Goal: Transaction & Acquisition: Purchase product/service

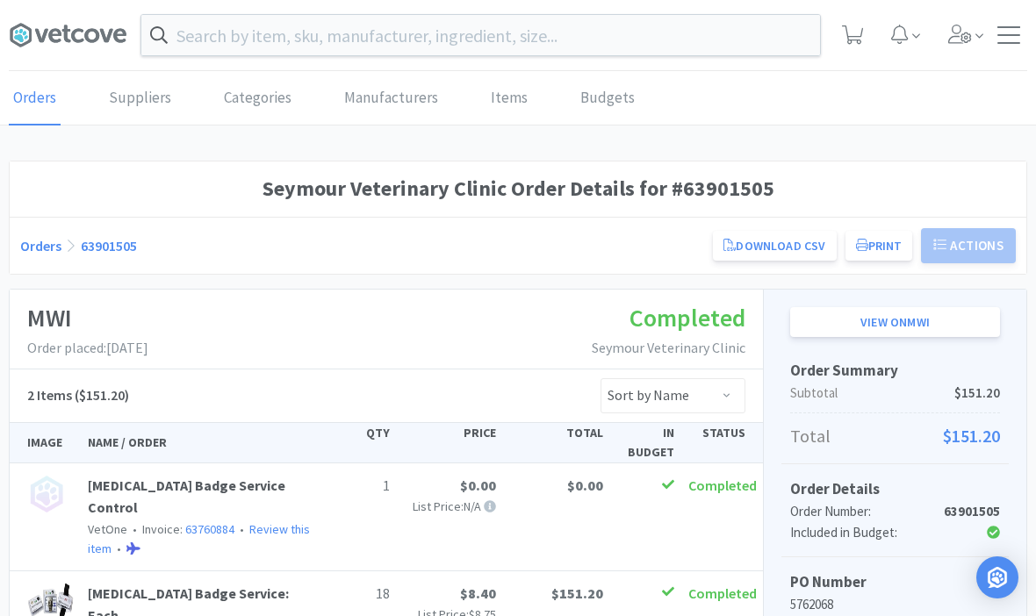
click at [61, 45] on icon at bounding box center [68, 35] width 118 height 26
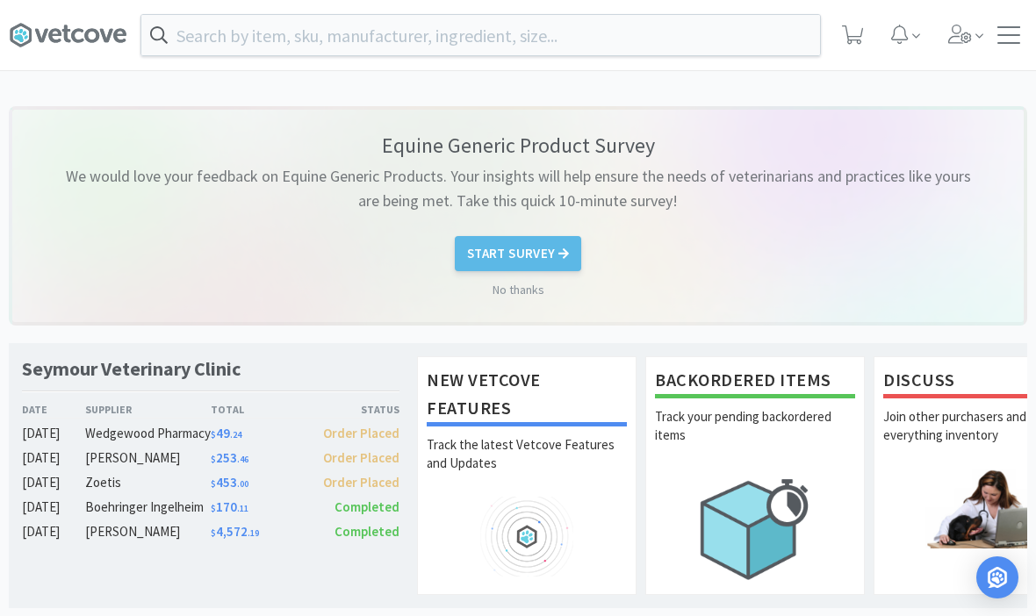
click at [868, 22] on span at bounding box center [853, 35] width 36 height 70
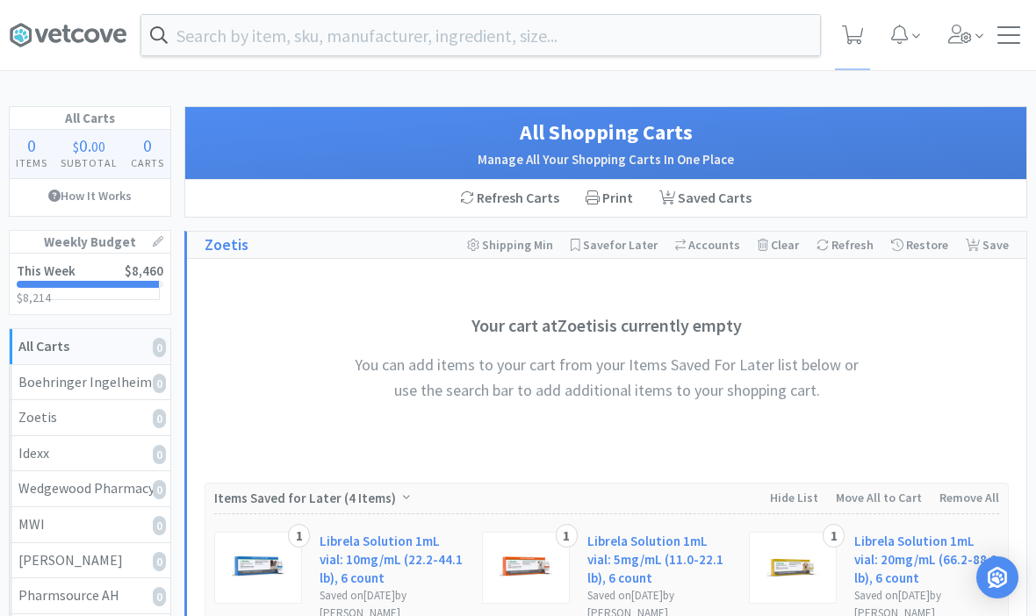
click at [210, 18] on input "text" at bounding box center [480, 35] width 679 height 40
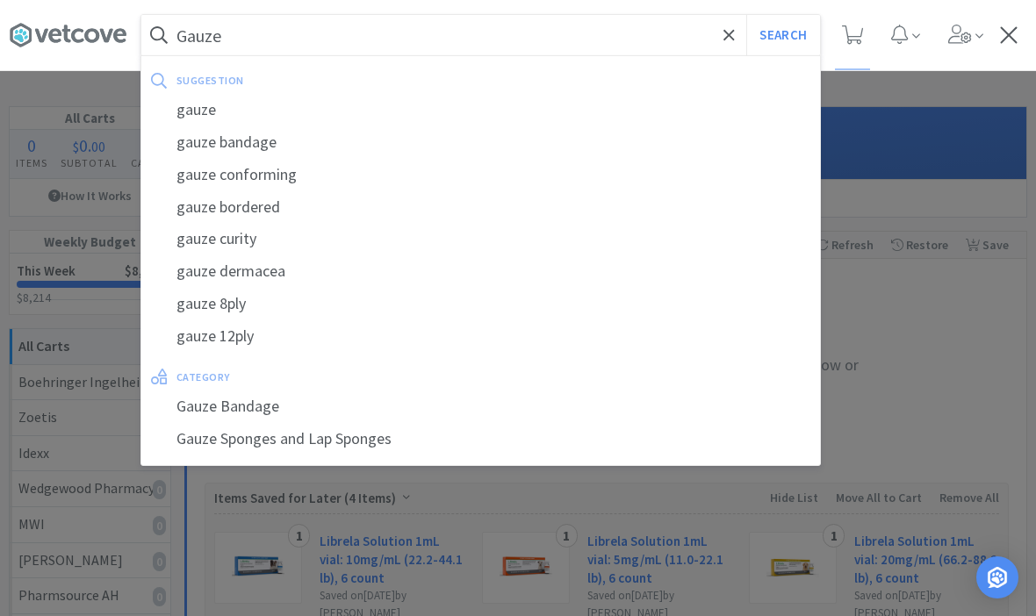
click at [189, 108] on div "gauze" at bounding box center [480, 110] width 679 height 32
type input "gauze"
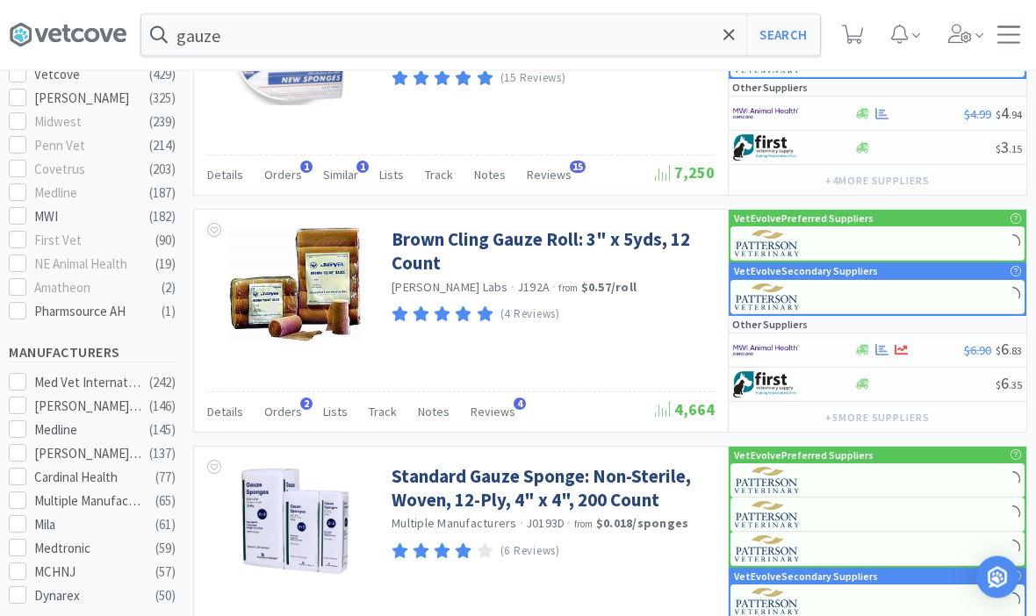
scroll to position [638, 0]
click at [426, 487] on link "Standard Gauze Sponge: Non-Sterile, Woven, 12-Ply, 4" x 4", 200 Count" at bounding box center [551, 488] width 319 height 48
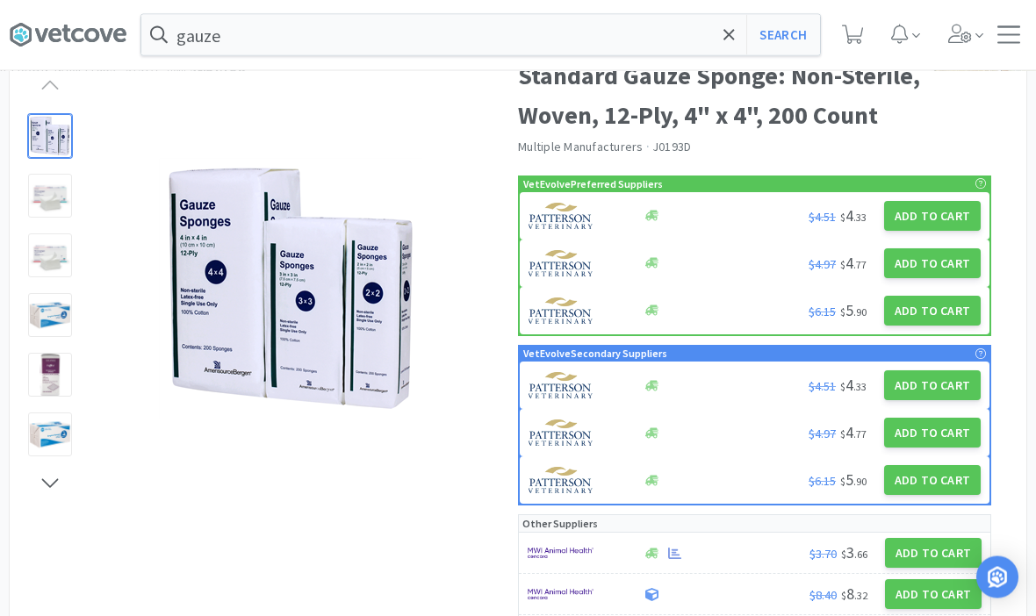
scroll to position [100, 0]
click at [939, 555] on button "Add to Cart" at bounding box center [933, 553] width 97 height 30
select select "1"
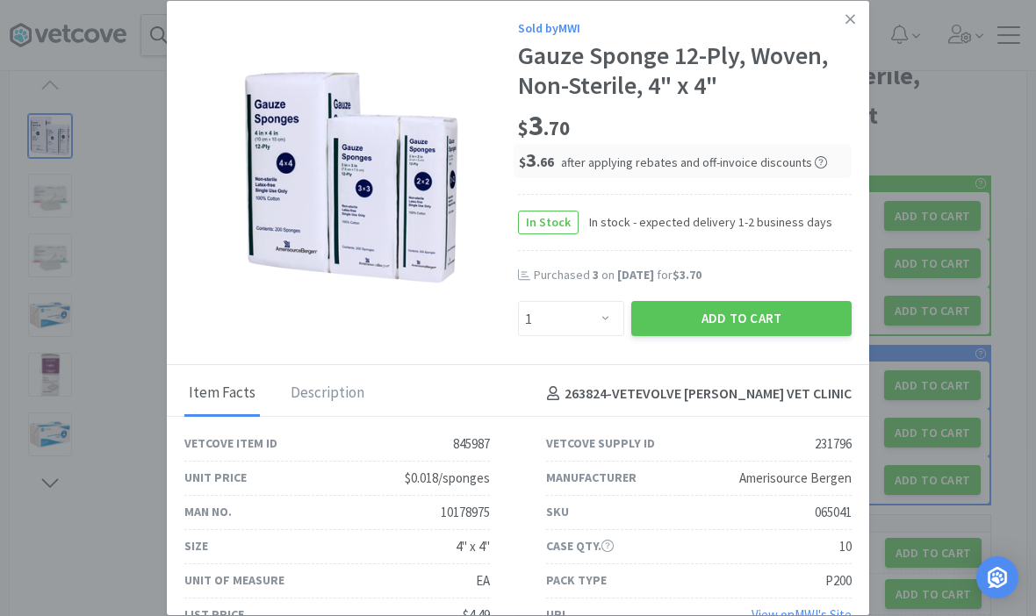
click at [859, 39] on link at bounding box center [850, 20] width 31 height 38
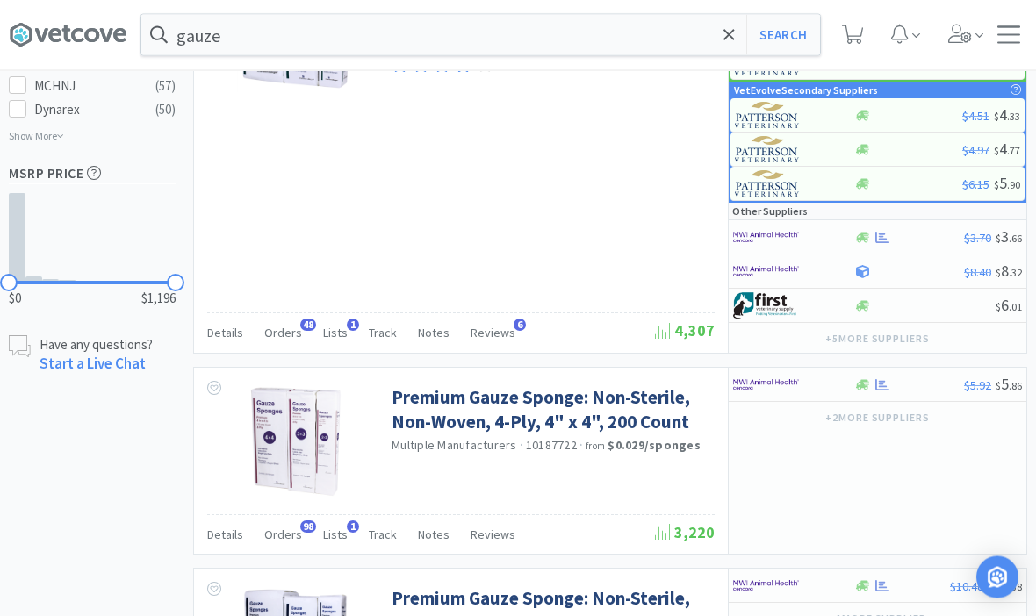
scroll to position [1125, 0]
click at [431, 426] on link "Premium Gauze Sponge: Non-Sterile, Non-Woven, 4-Ply, 4" x 4", 200 Count" at bounding box center [551, 409] width 319 height 48
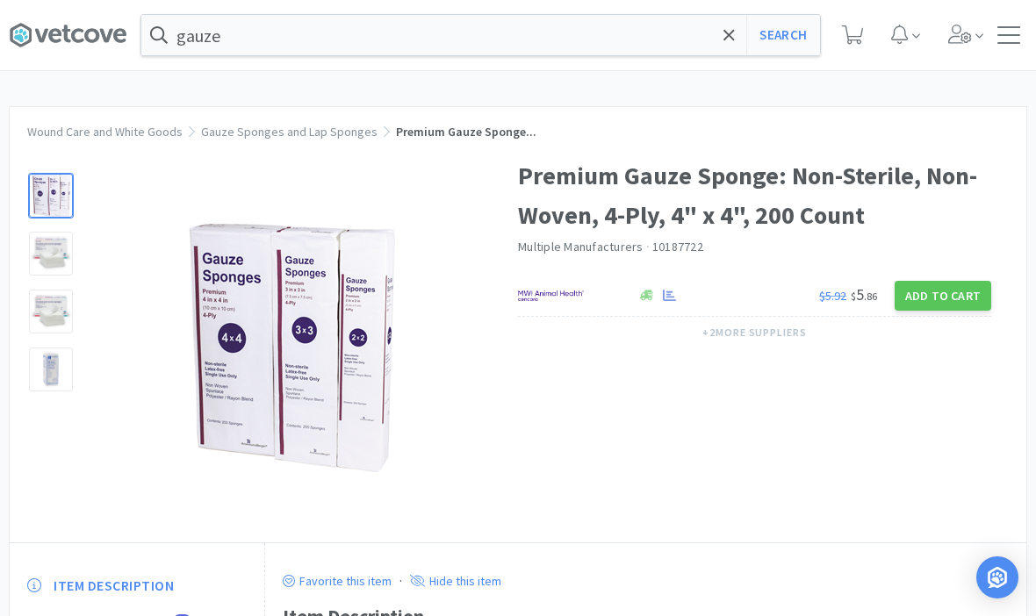
click at [940, 291] on button "Add to Cart" at bounding box center [943, 296] width 97 height 30
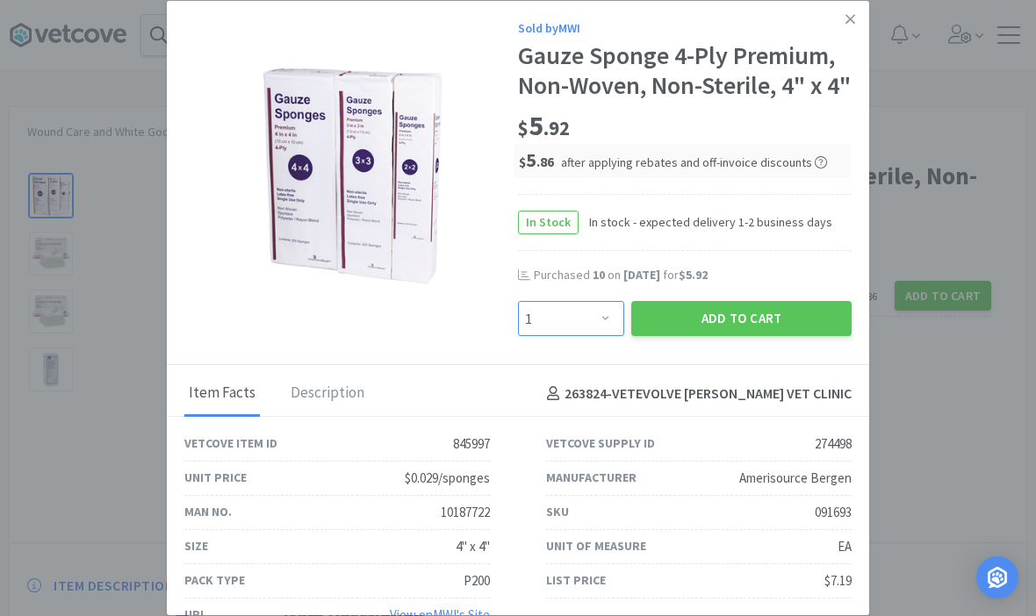
click at [573, 336] on select "Enter Quantity 1 2 3 4 5 6 7 8 9 10 11 12 13 14 15 16 17 18 19 20 Enter Quantity" at bounding box center [571, 318] width 106 height 35
select select "8"
click at [739, 336] on button "Add to Cart" at bounding box center [741, 318] width 220 height 35
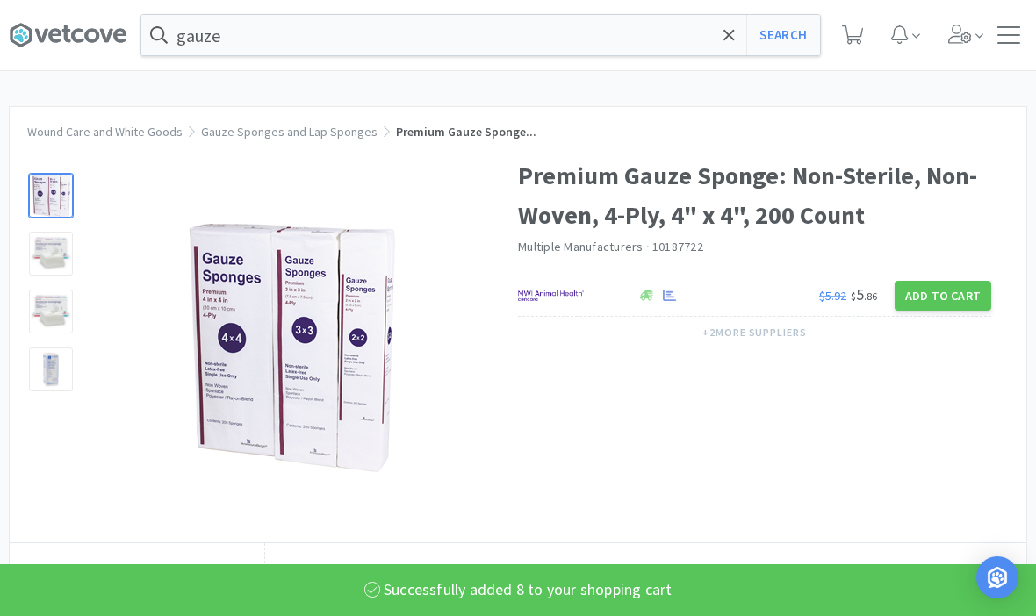
click at [405, 68] on div "gauze Search Orders Shopping Discuss Discuss" at bounding box center [518, 35] width 1018 height 70
click at [731, 44] on span at bounding box center [729, 35] width 20 height 37
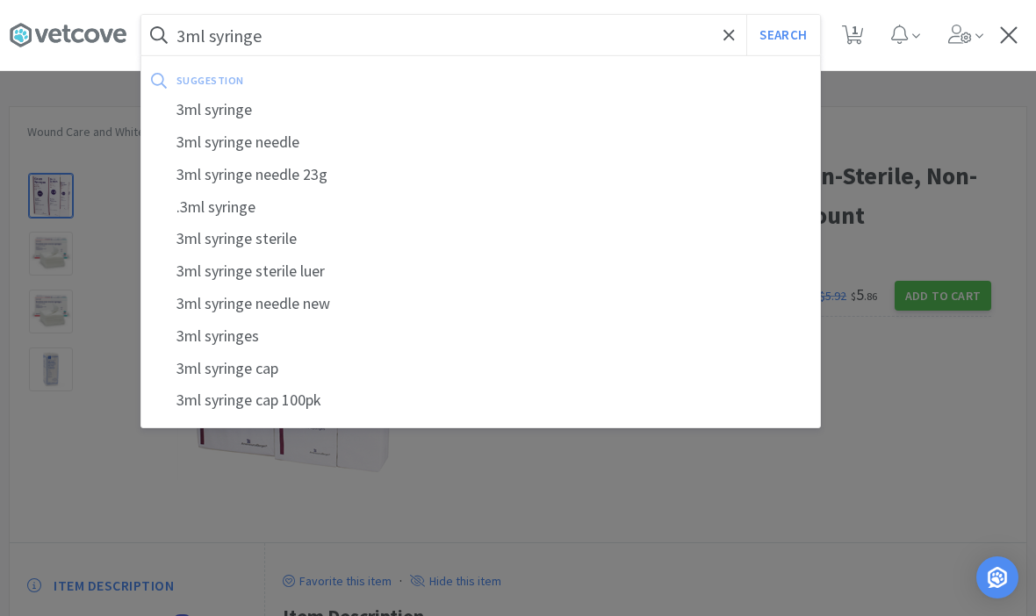
type input "3ml syringe"
click at [782, 35] on button "Search" at bounding box center [782, 35] width 73 height 40
select select "8"
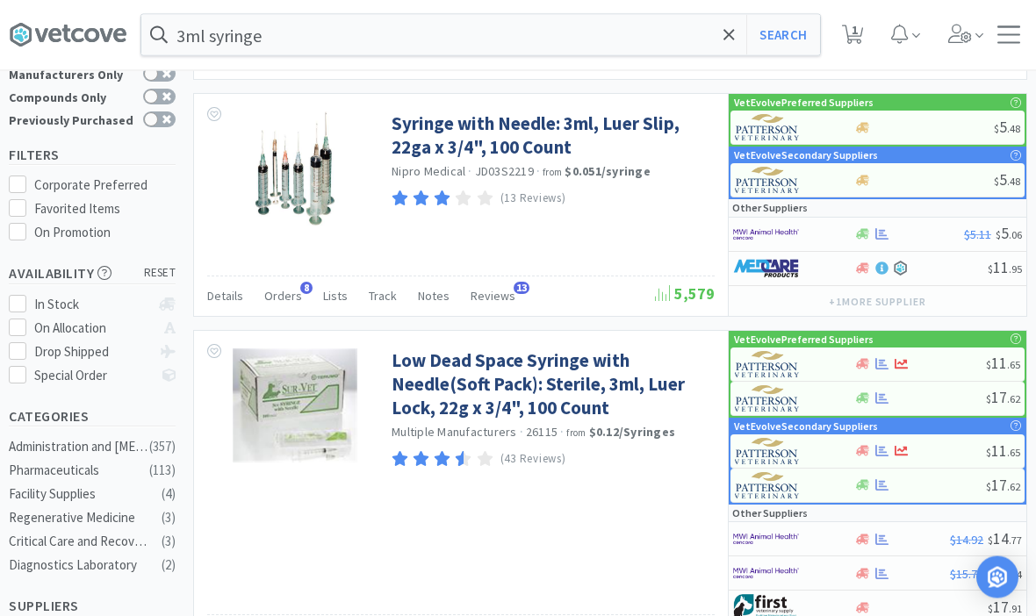
scroll to position [83, 0]
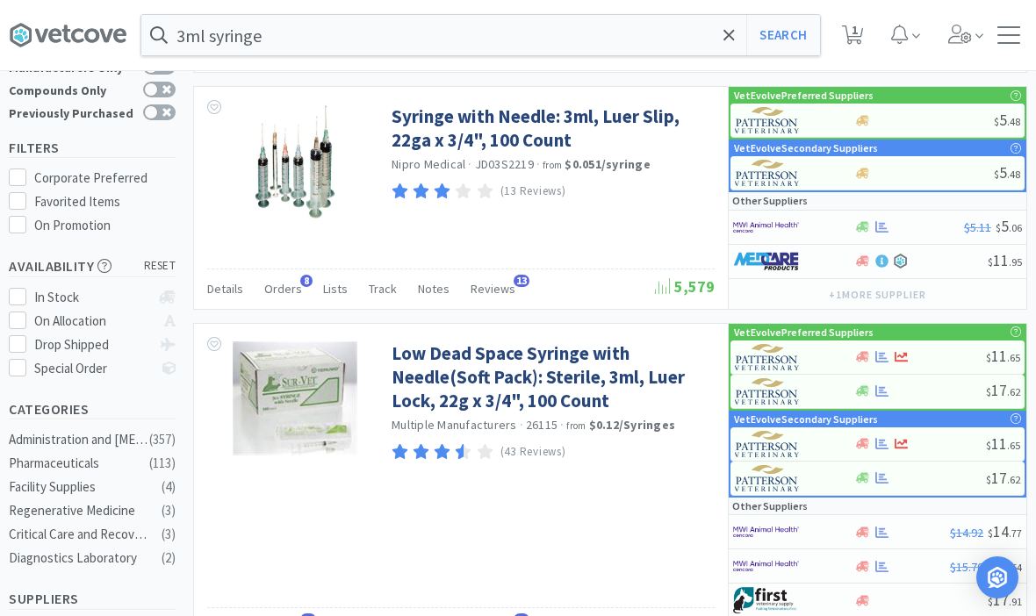
click at [431, 385] on link "Low Dead Space Syringe with Needle(Soft Pack): Sterile, 3ml, Luer Lock, 22g x 3…" at bounding box center [551, 378] width 319 height 72
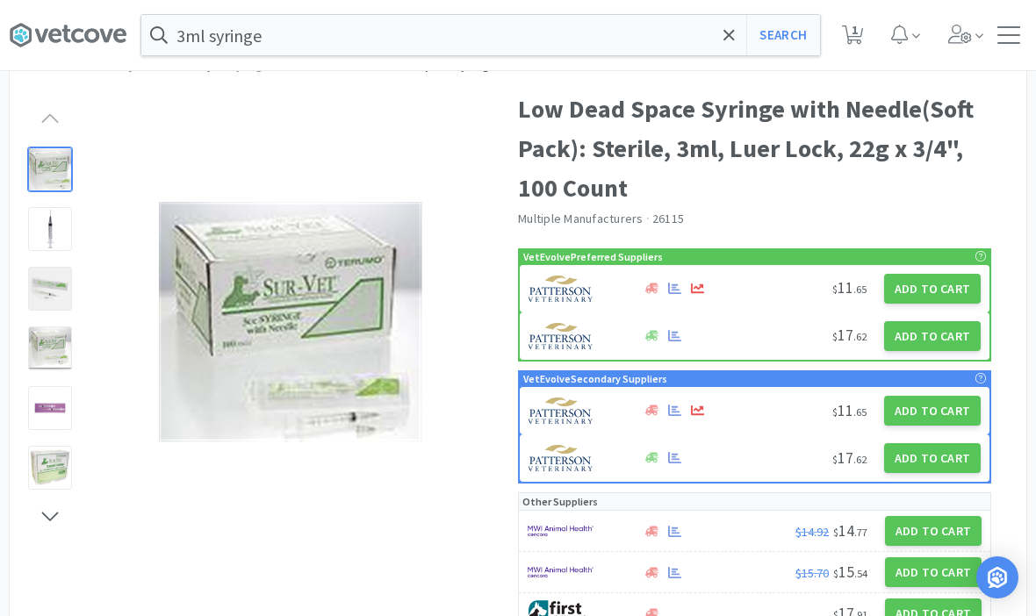
scroll to position [73, 0]
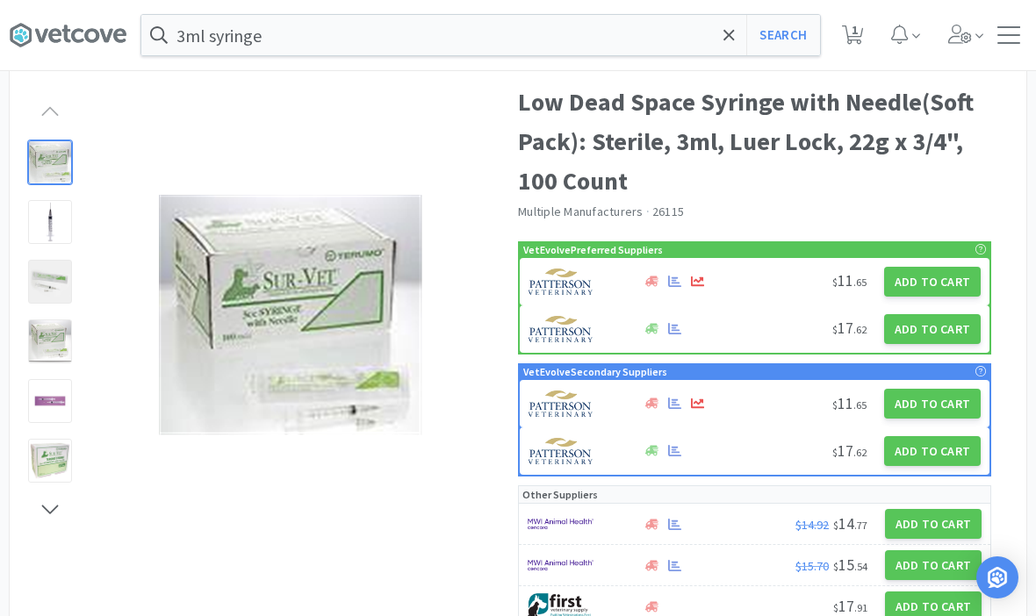
select select "8"
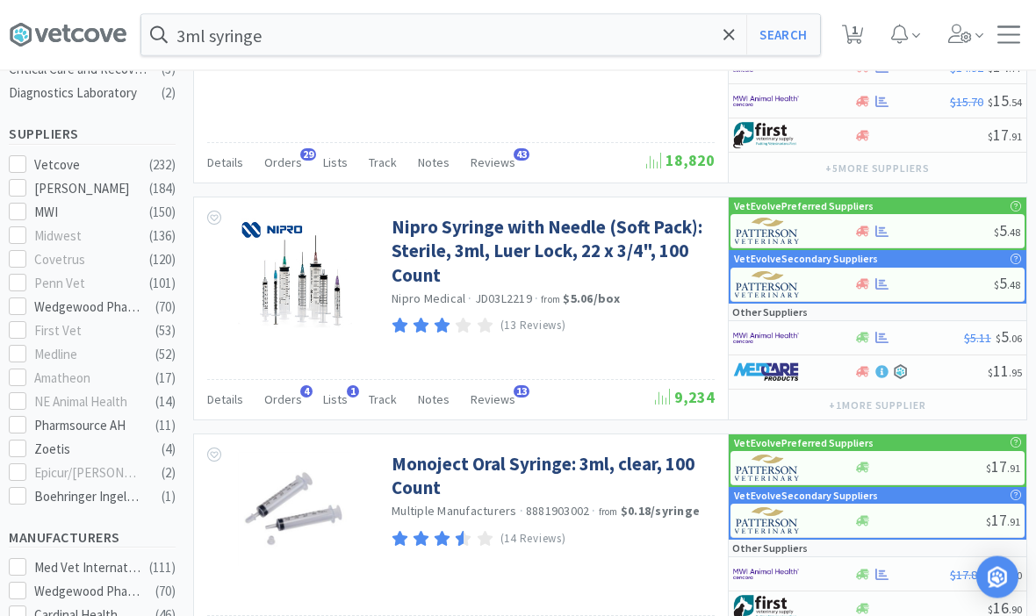
scroll to position [559, 0]
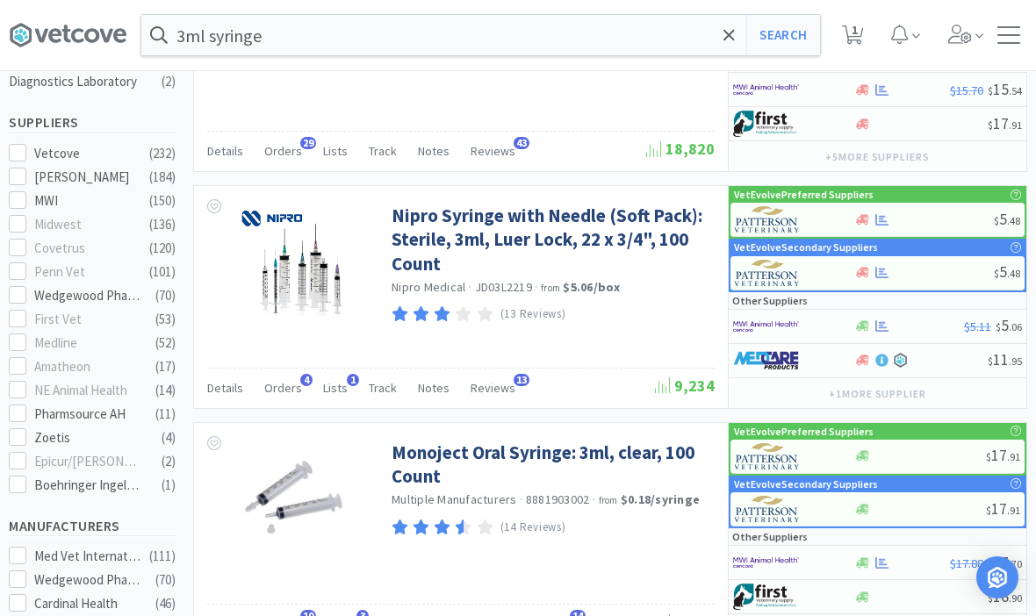
click at [421, 253] on link "Nipro Syringe with Needle (Soft Pack): Sterile, 3ml, Luer Lock, 22 x 3/4", 100 …" at bounding box center [551, 240] width 319 height 72
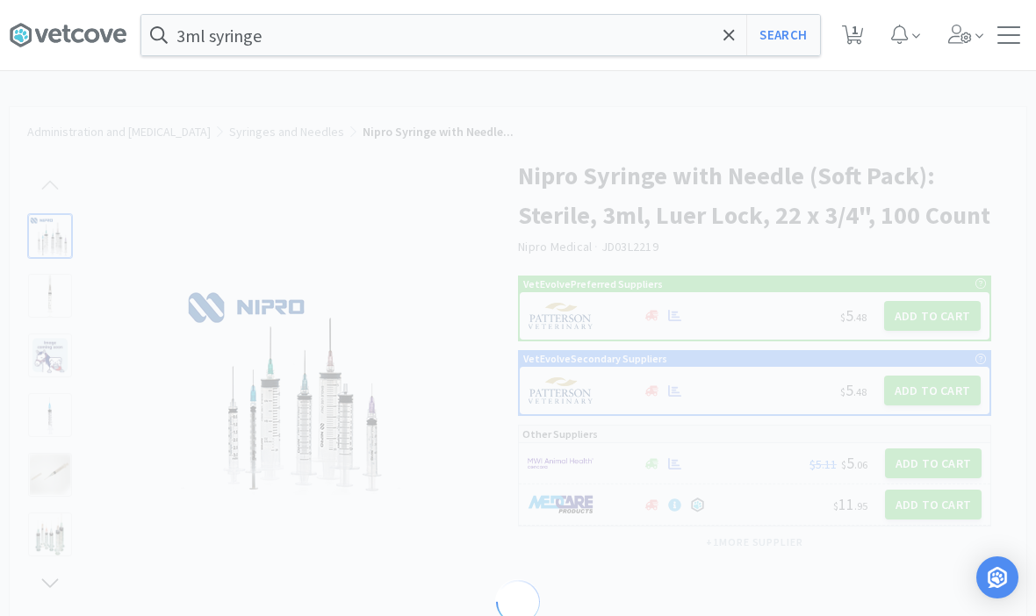
select select "382907"
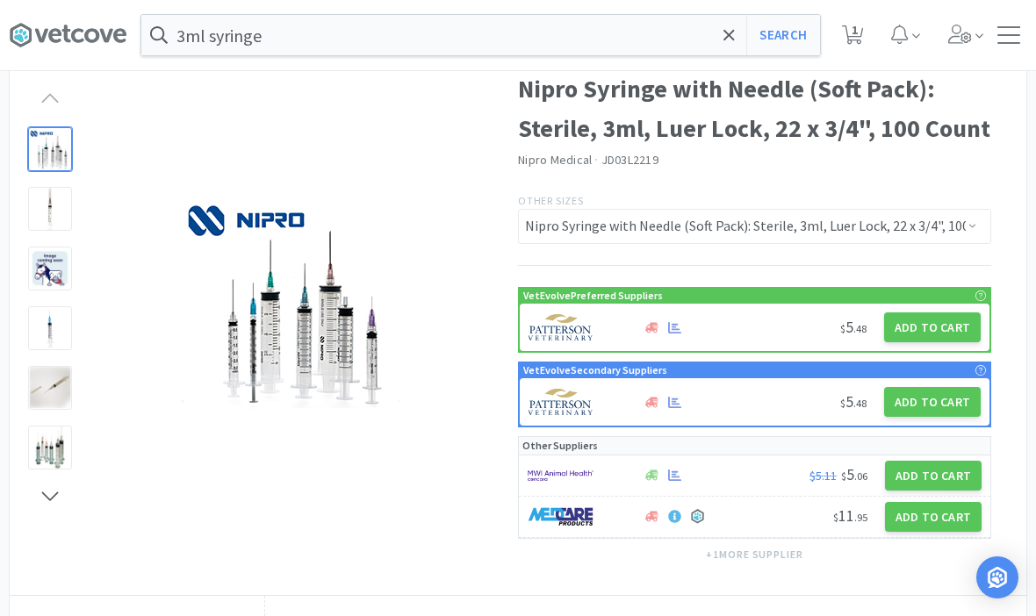
scroll to position [89, 0]
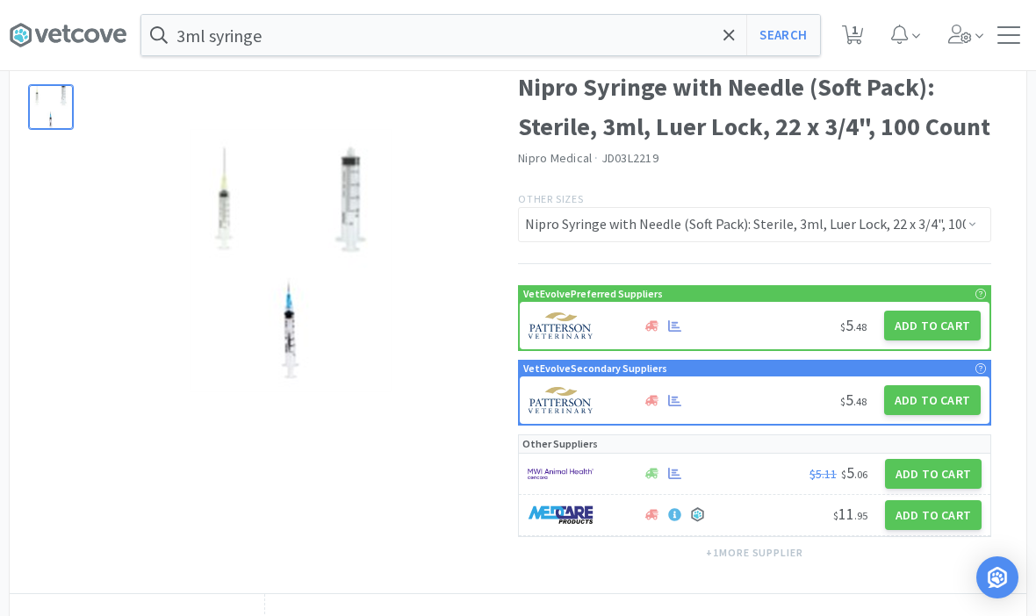
click at [942, 478] on button "Add to Cart" at bounding box center [933, 474] width 97 height 30
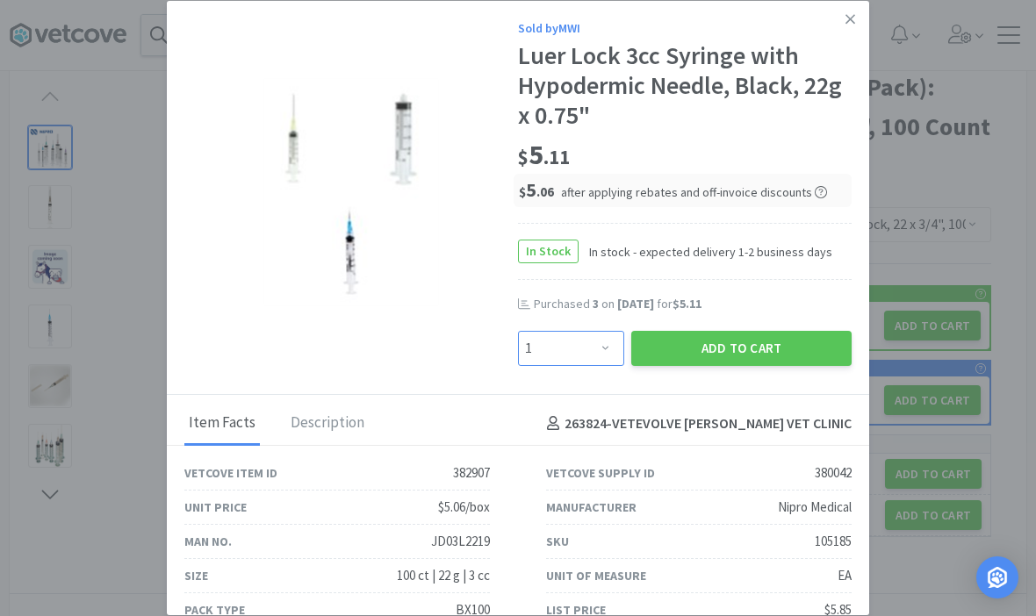
click at [573, 366] on select "Enter Quantity 1 2 3 4 5 6 7 8 9 10 11 12 13 14 15 16 17 18 19 20 Enter Quantity" at bounding box center [571, 348] width 106 height 35
click at [572, 366] on select "Enter Quantity 1 2 3 4 5 6 7 8 9 10 11 12 13 14 15 16 17 18 19 20 Enter Quantity" at bounding box center [571, 348] width 106 height 35
select select "3"
click at [686, 366] on button "Add to Cart" at bounding box center [741, 348] width 220 height 35
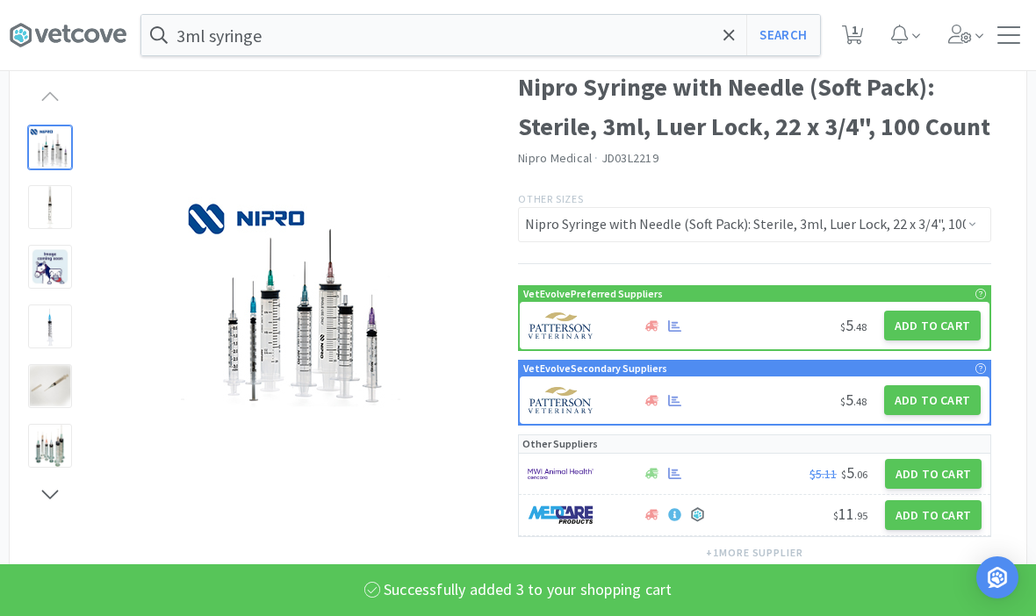
click at [290, 54] on input "3ml syringe" at bounding box center [480, 35] width 679 height 40
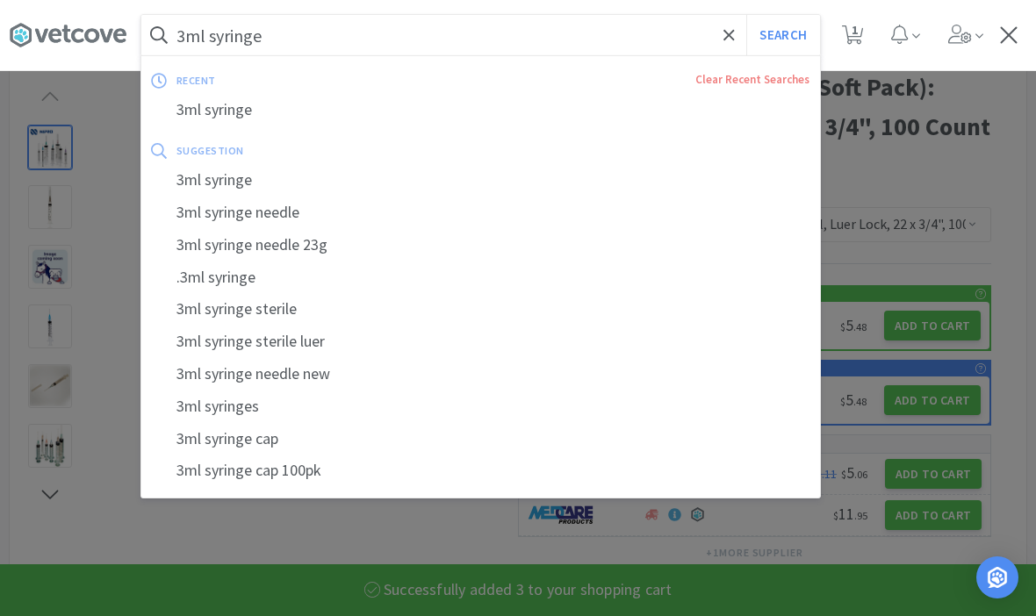
click at [718, 46] on input "3ml syringe" at bounding box center [480, 35] width 679 height 40
click at [730, 47] on span at bounding box center [729, 35] width 20 height 37
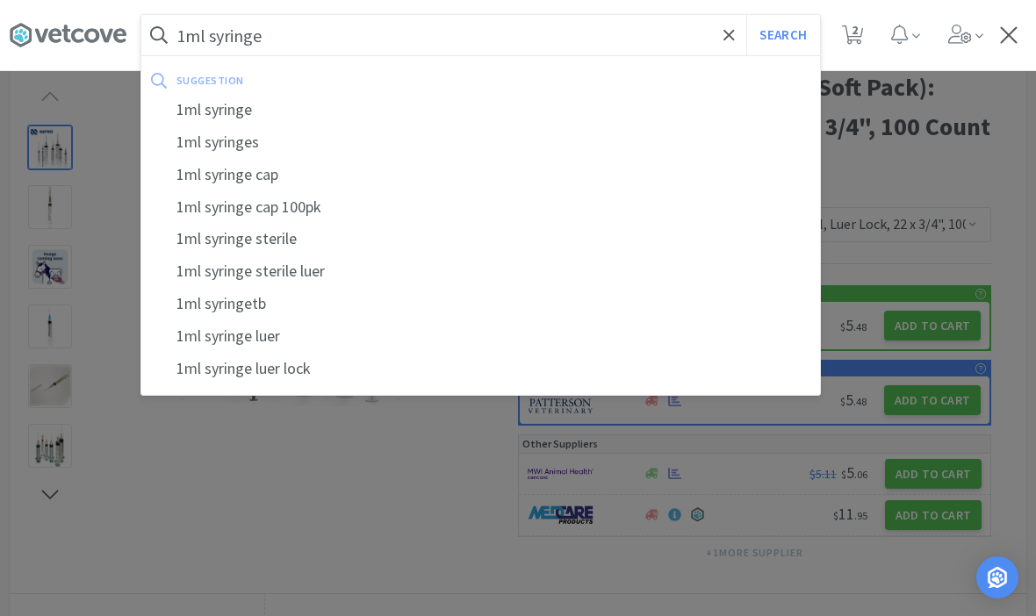
type input "1ml syringe"
click at [782, 35] on button "Search" at bounding box center [782, 35] width 73 height 40
select select "3"
select select "8"
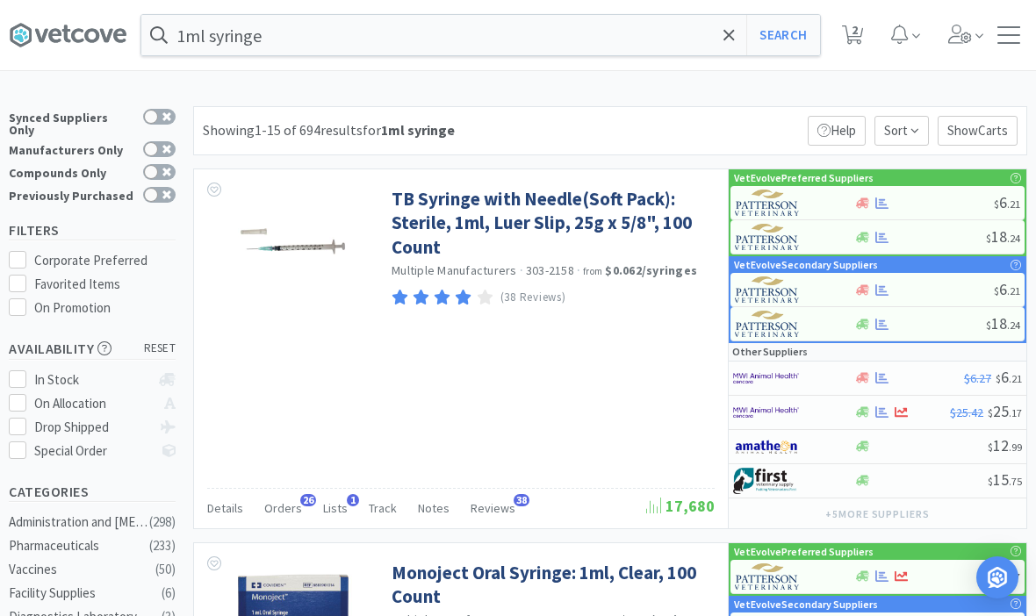
click at [425, 230] on link "TB Syringe with Needle(Soft Pack): Sterile, 1ml, Luer Slip, 25g x 5/8", 100 Cou…" at bounding box center [551, 223] width 319 height 72
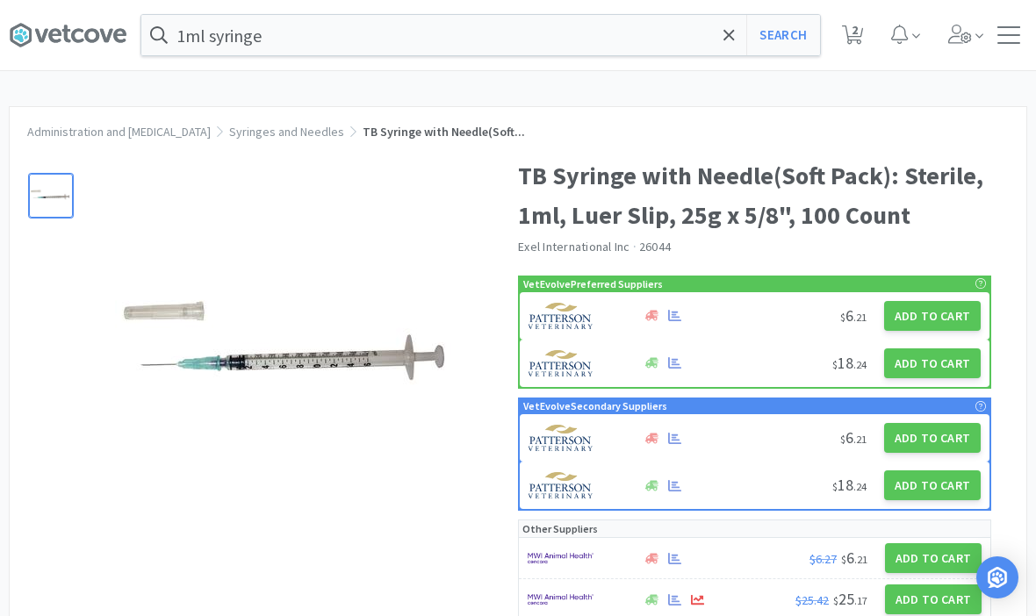
click at [941, 373] on button "Add to Cart" at bounding box center [932, 364] width 97 height 30
select select "1"
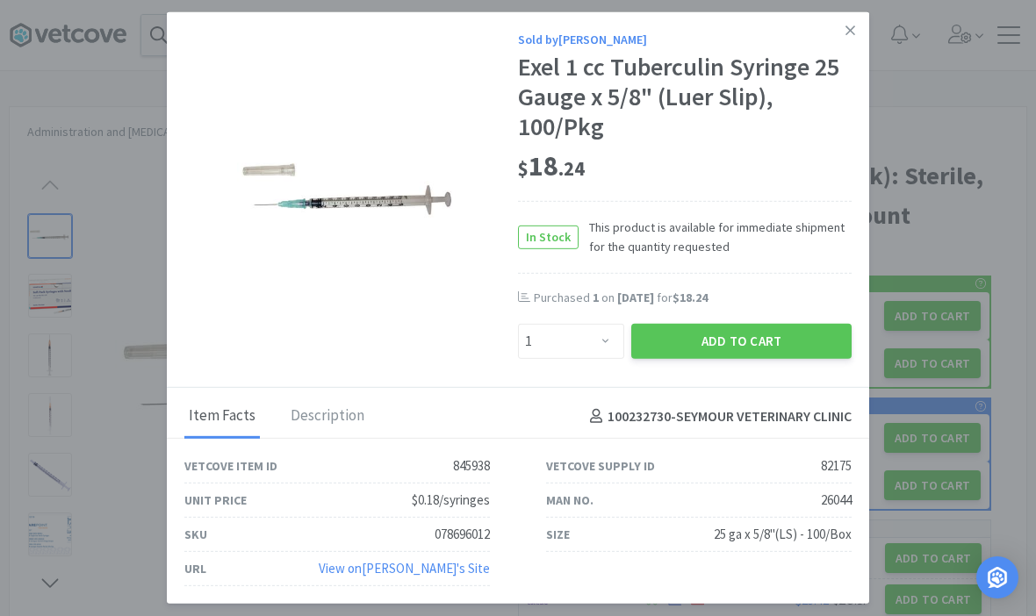
click at [775, 342] on button "Add to Cart" at bounding box center [741, 341] width 220 height 35
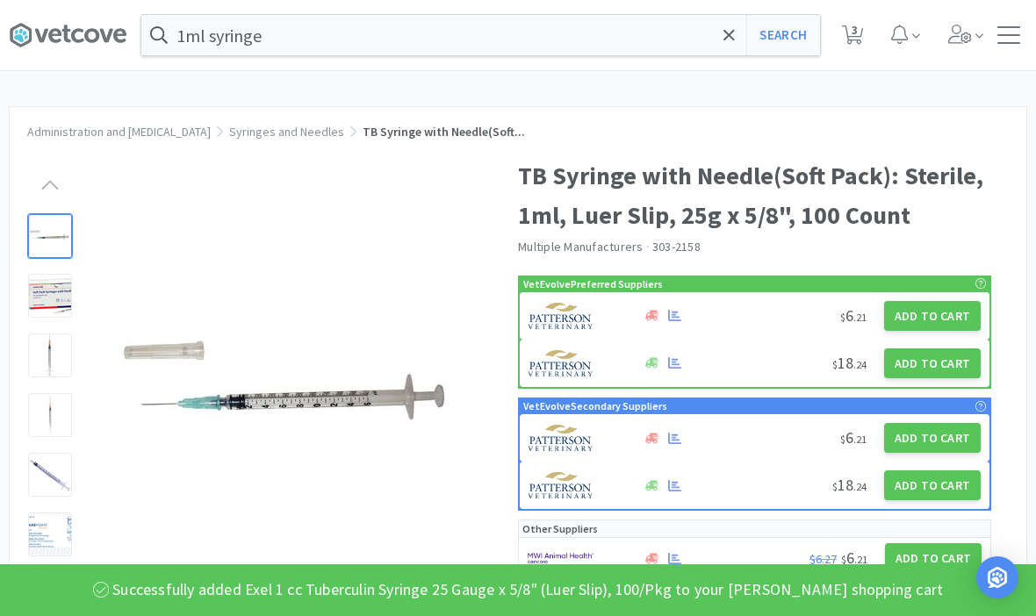
click at [703, 39] on input "1ml syringe" at bounding box center [480, 35] width 679 height 40
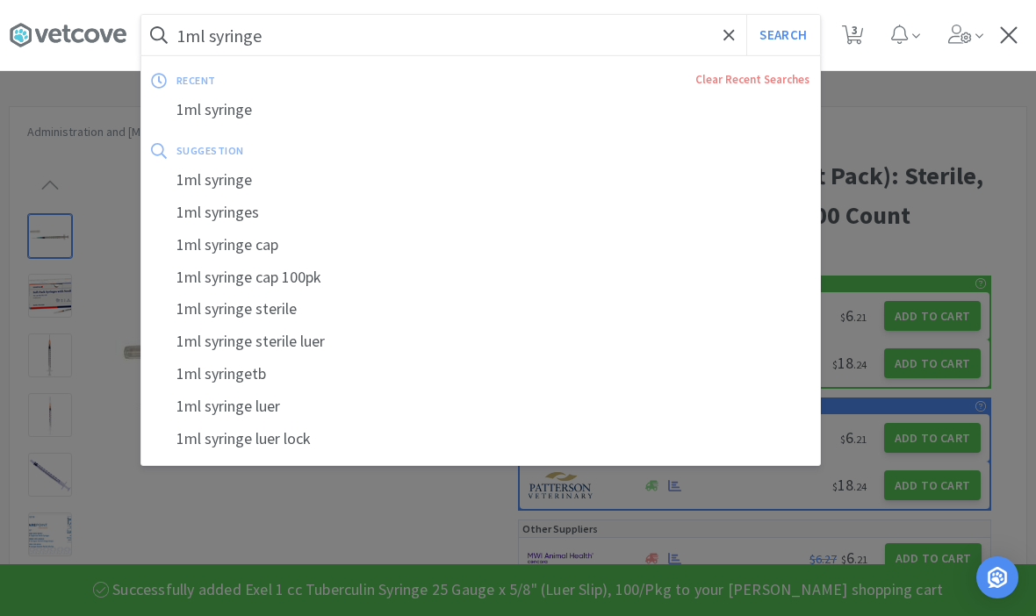
click at [739, 40] on input "1ml syringe" at bounding box center [480, 35] width 679 height 40
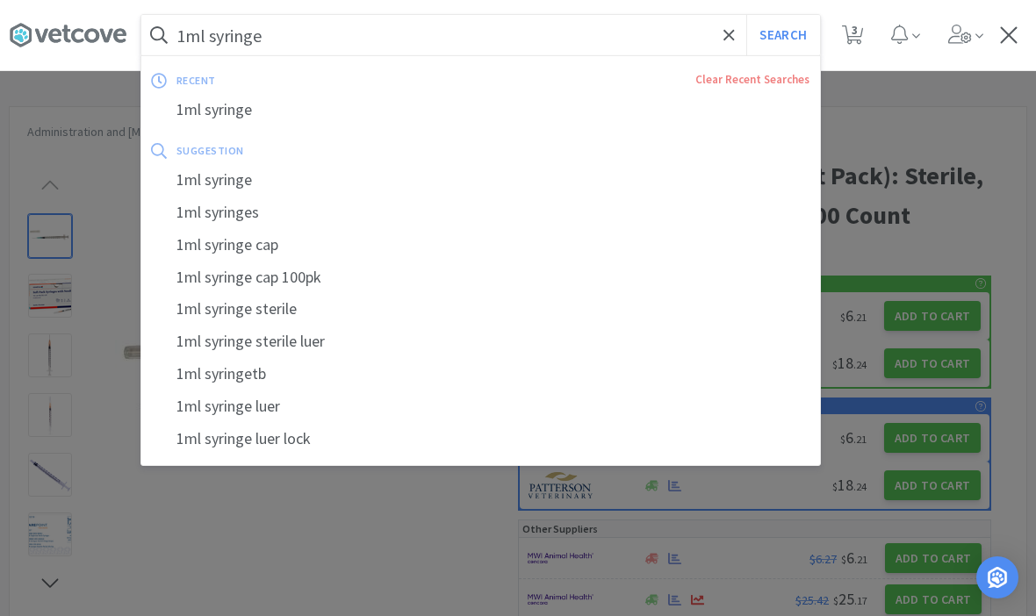
click at [726, 37] on icon at bounding box center [728, 34] width 11 height 11
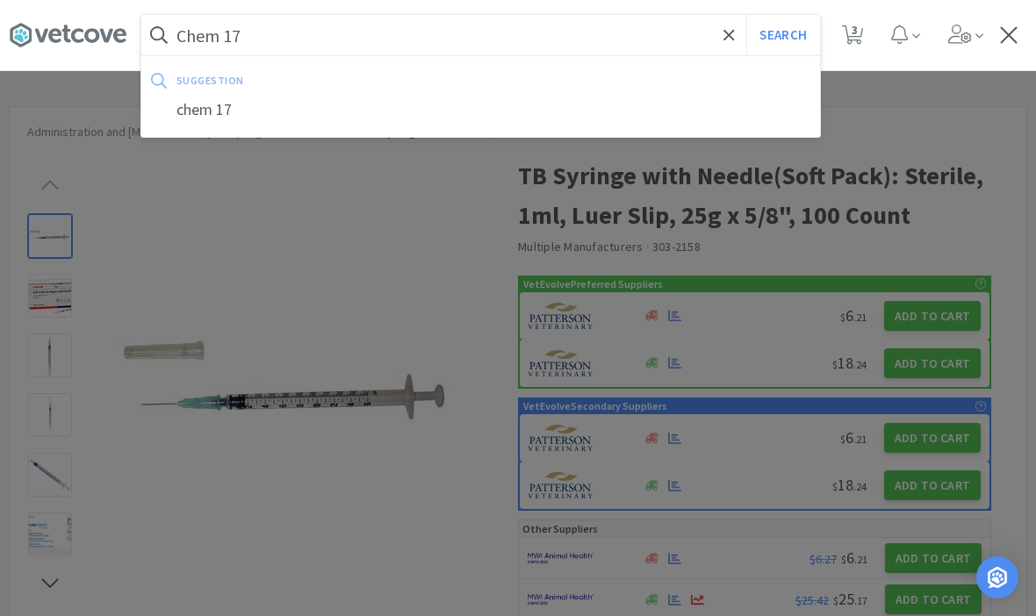
click at [215, 118] on div "chem 17" at bounding box center [480, 110] width 679 height 32
type input "chem 17"
select select "3"
select select "8"
select select "1"
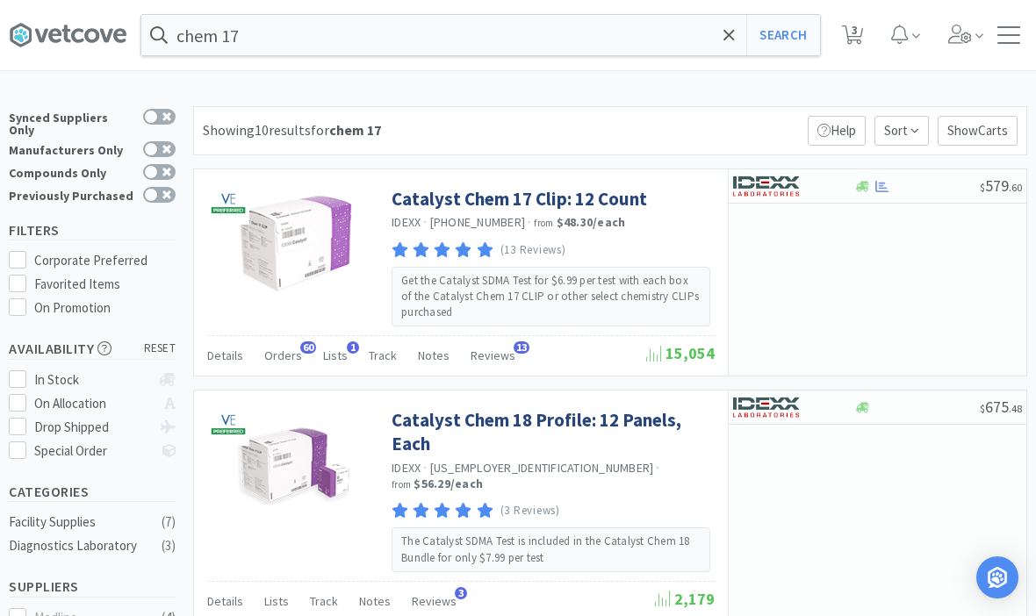
click at [449, 205] on link "Catalyst Chem 17 Clip: 12 Count" at bounding box center [519, 199] width 255 height 24
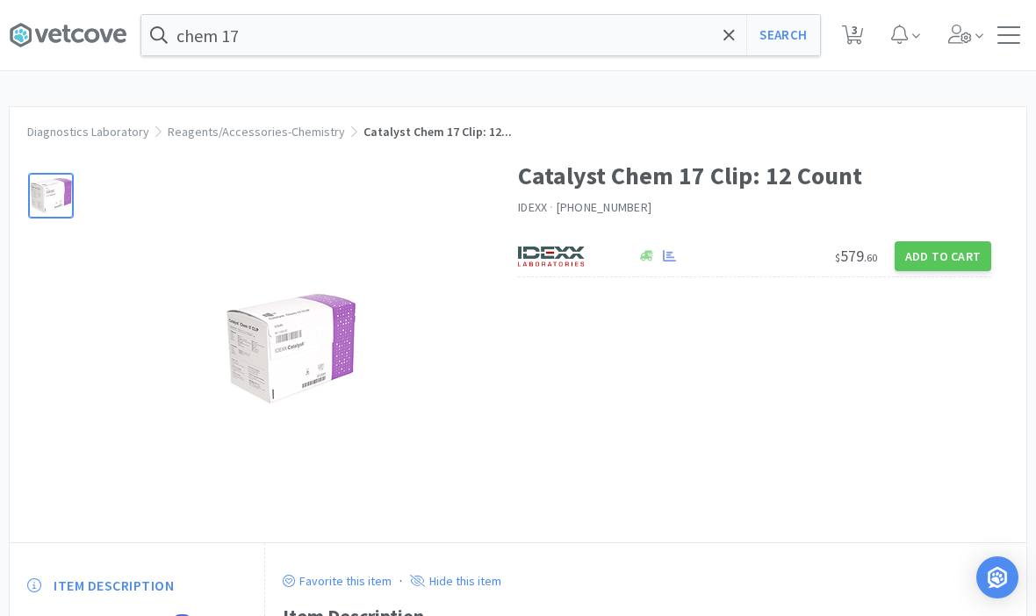
click at [915, 241] on button "Add to Cart" at bounding box center [943, 256] width 97 height 30
select select "1"
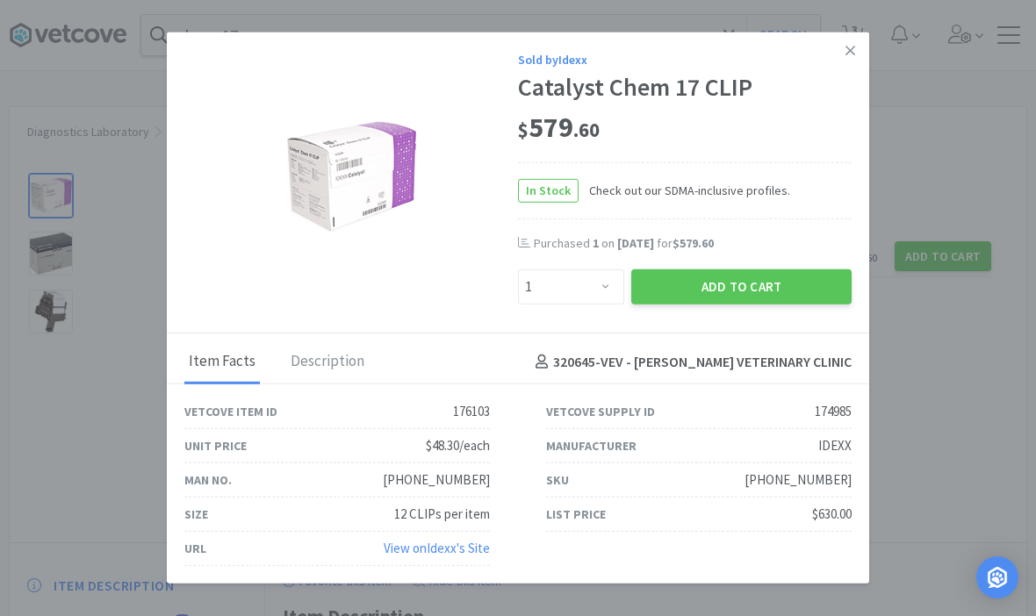
click at [732, 278] on button "Add to Cart" at bounding box center [741, 287] width 220 height 35
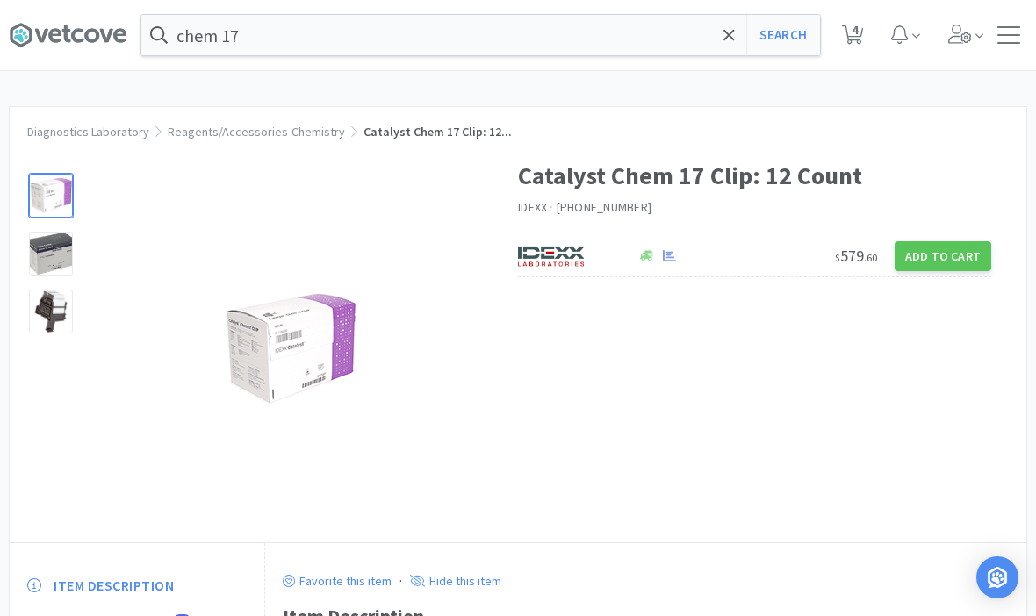
click at [738, 29] on span at bounding box center [729, 35] width 20 height 37
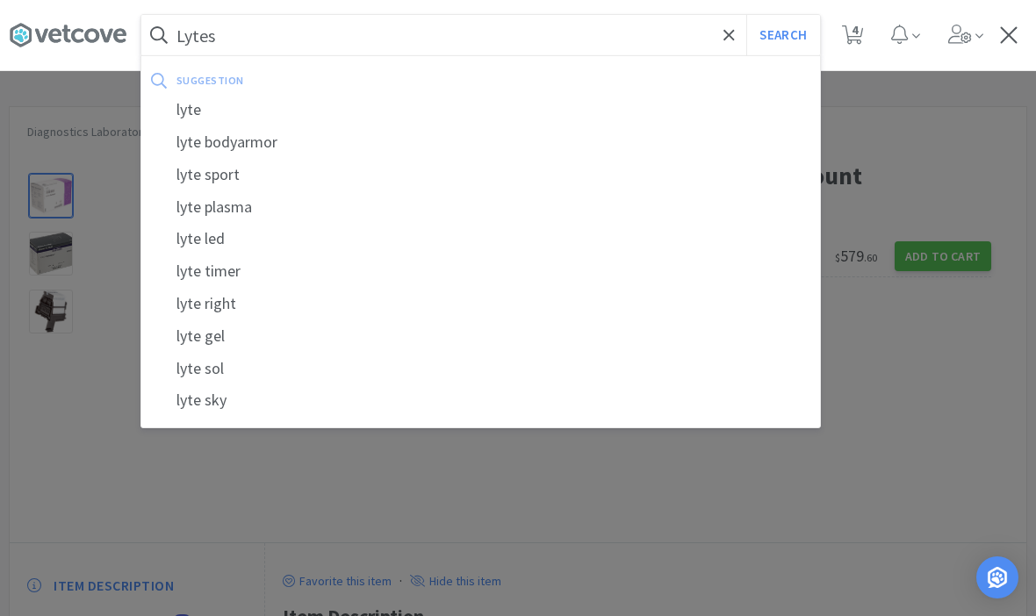
type input "Lytes"
click at [782, 35] on button "Search" at bounding box center [782, 35] width 73 height 40
select select "3"
select select "8"
select select "1"
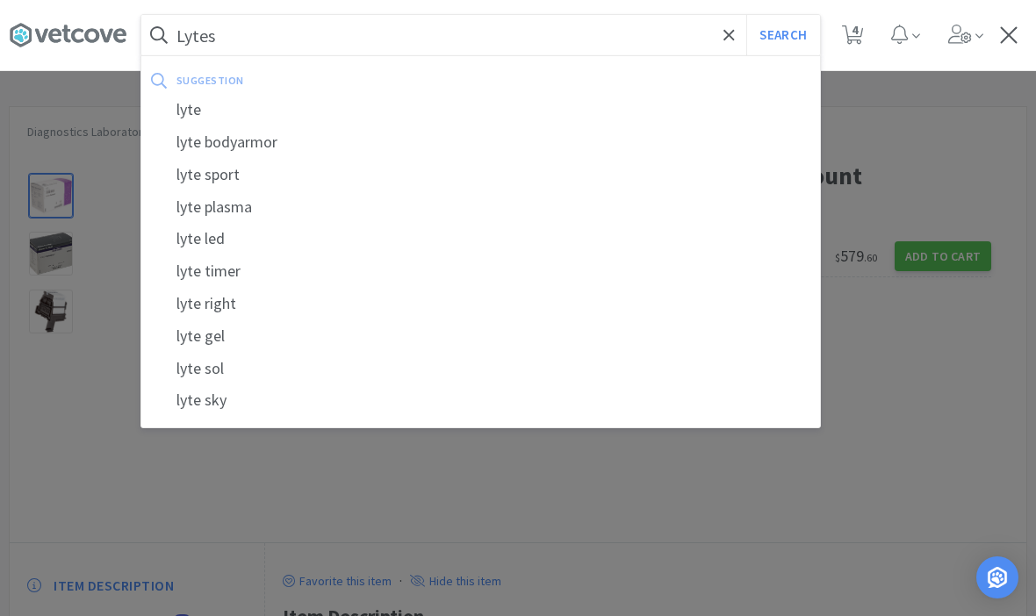
select select "1"
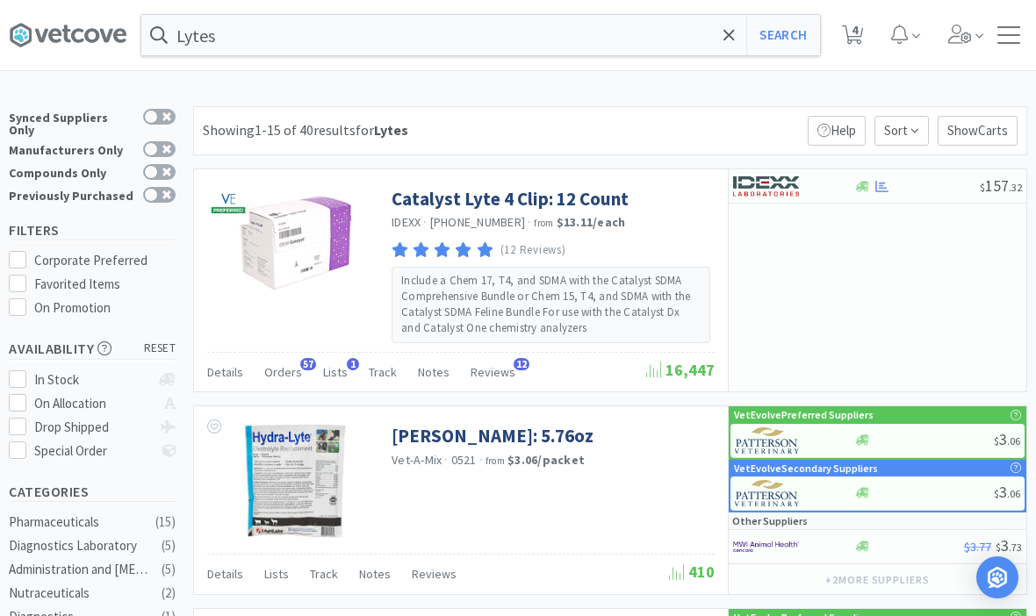
click at [554, 207] on link "Catalyst Lyte 4 Clip: 12 Count" at bounding box center [510, 199] width 237 height 24
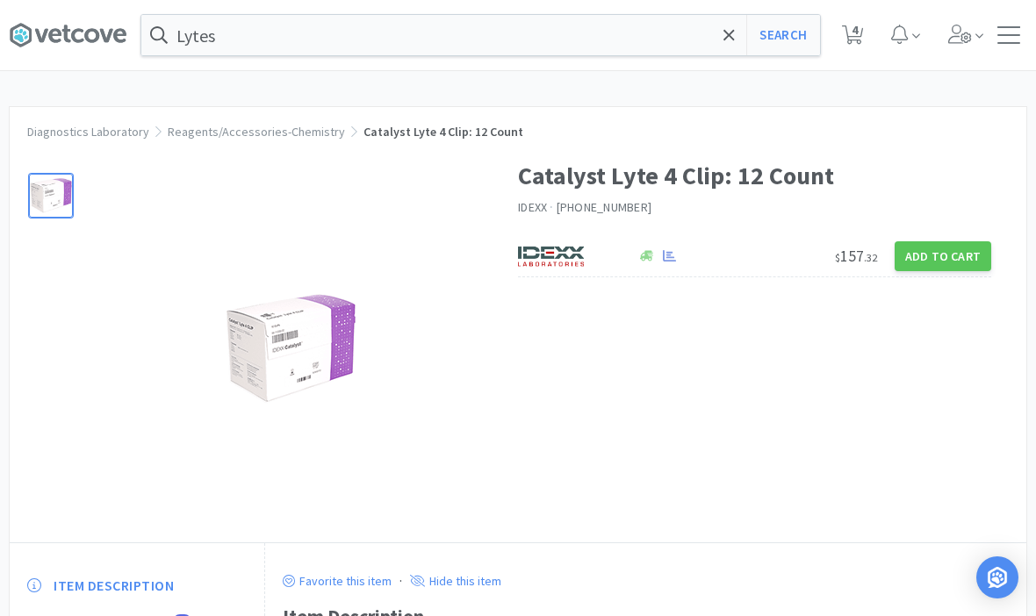
click at [939, 242] on button "Add to Cart" at bounding box center [943, 256] width 97 height 30
select select "1"
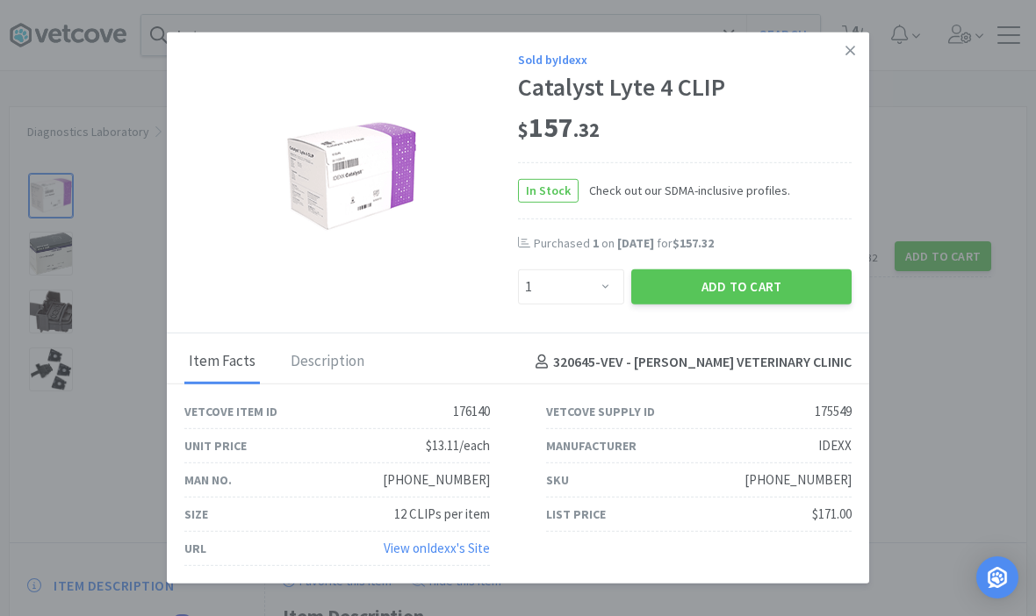
click at [767, 270] on button "Add to Cart" at bounding box center [741, 287] width 220 height 35
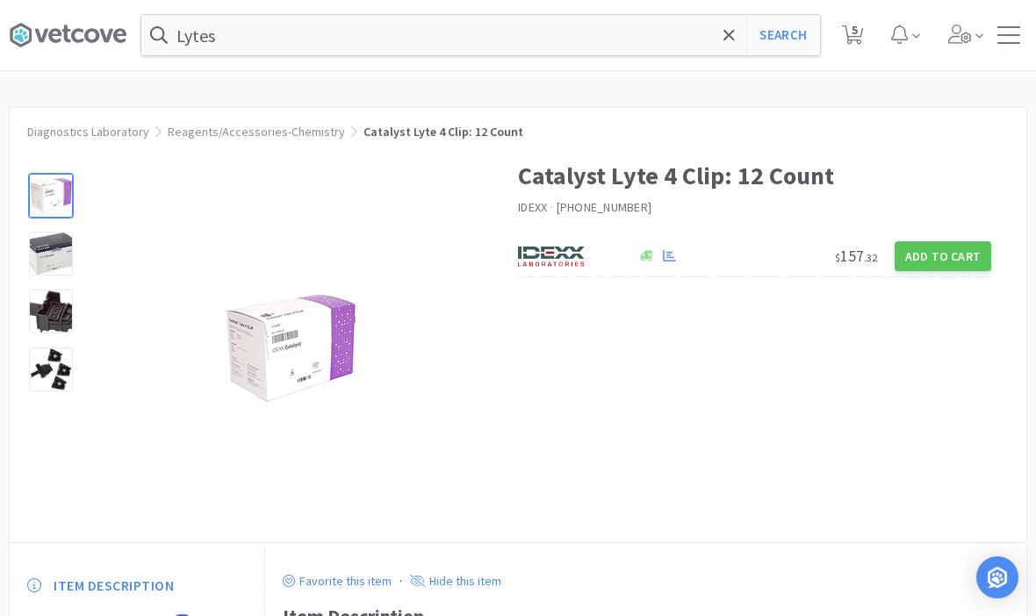
click at [730, 30] on icon at bounding box center [728, 35] width 11 height 18
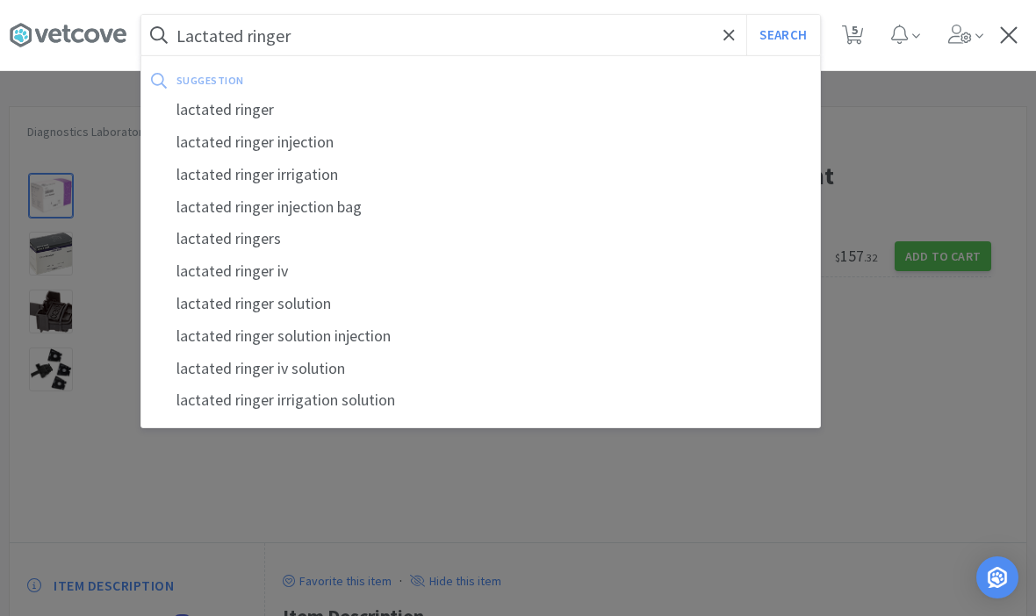
type input "Lactated ringer"
click at [782, 35] on button "Search" at bounding box center [782, 35] width 73 height 40
select select "3"
select select "8"
select select "1"
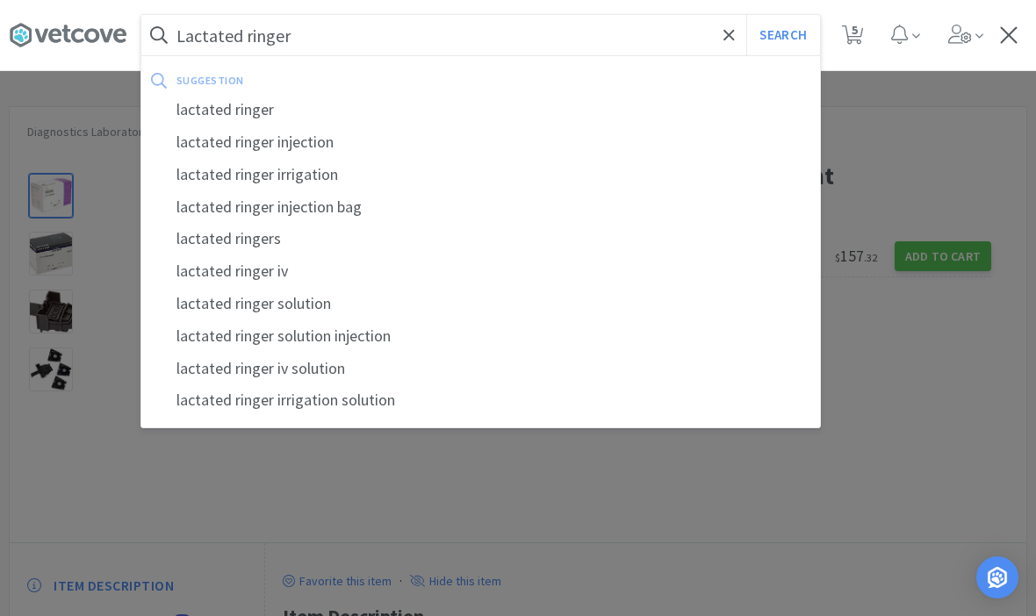
select select "1"
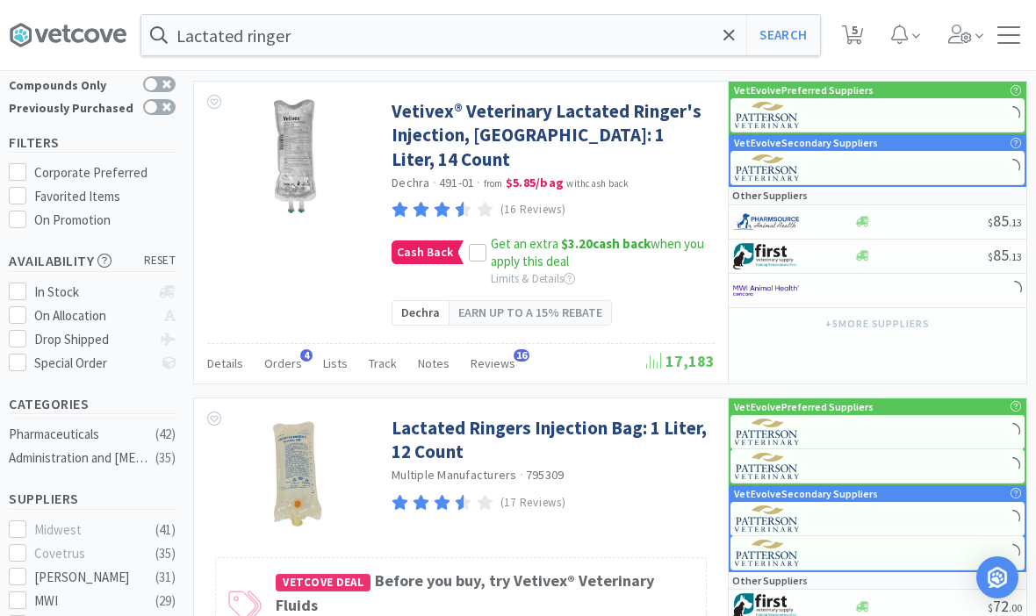
scroll to position [129, 0]
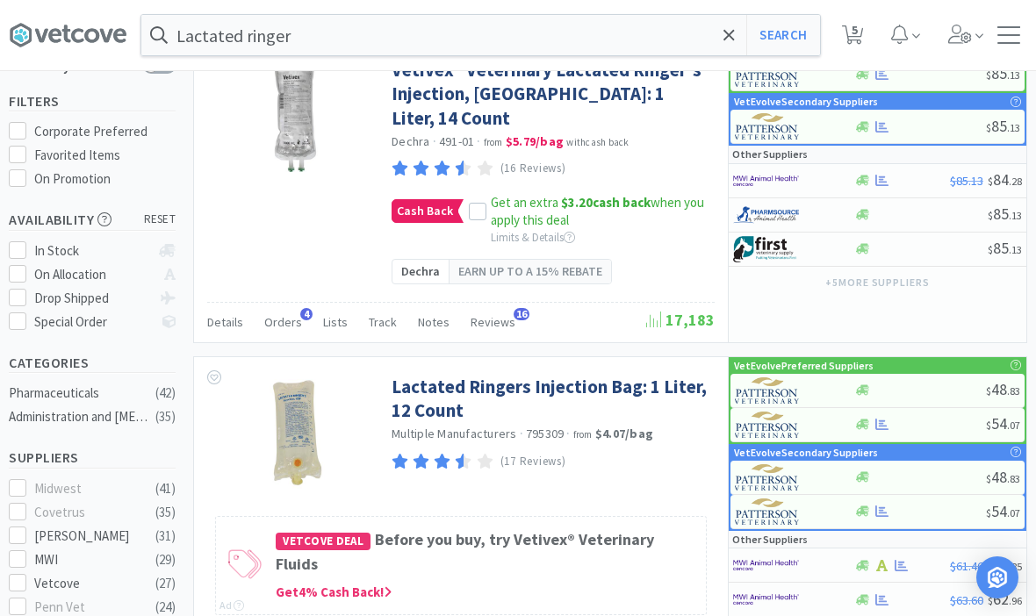
click at [425, 375] on link "Lactated Ringers Injection Bag: 1 Liter, 12 Count" at bounding box center [551, 399] width 319 height 48
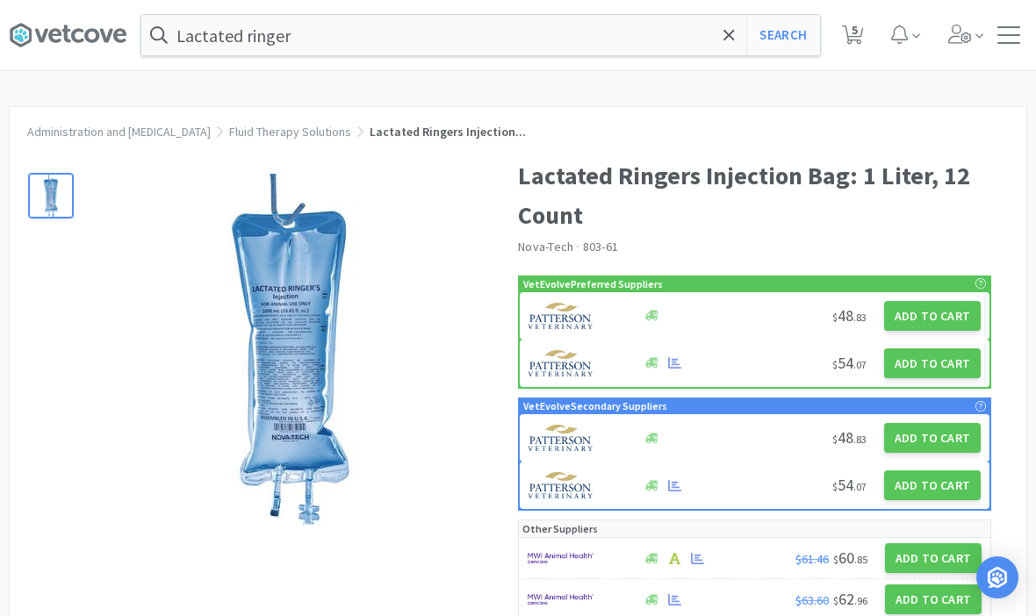
click at [947, 443] on button "Add to Cart" at bounding box center [932, 438] width 97 height 30
select select "1"
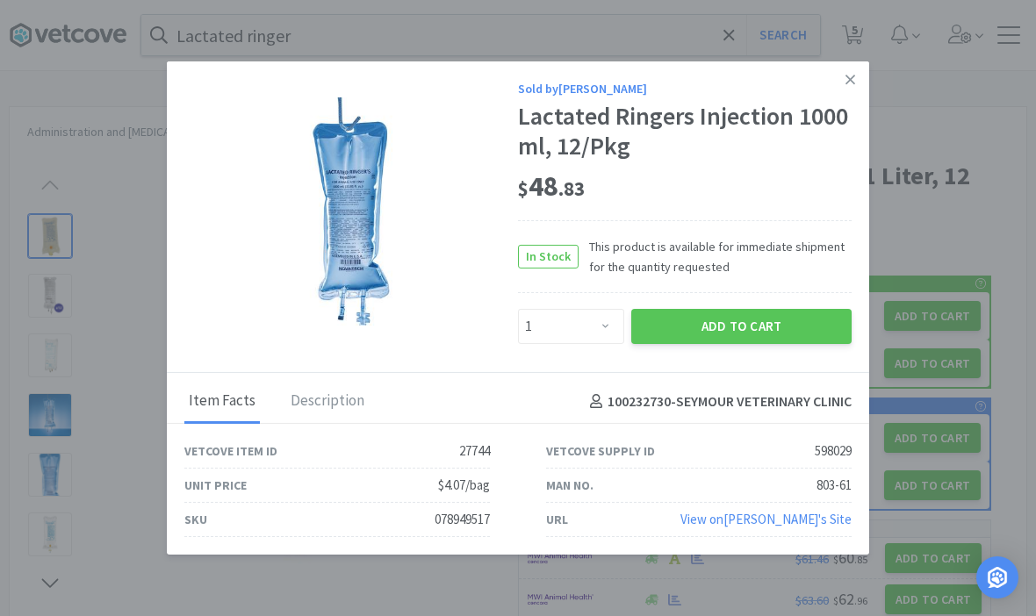
click at [851, 88] on icon at bounding box center [850, 80] width 10 height 16
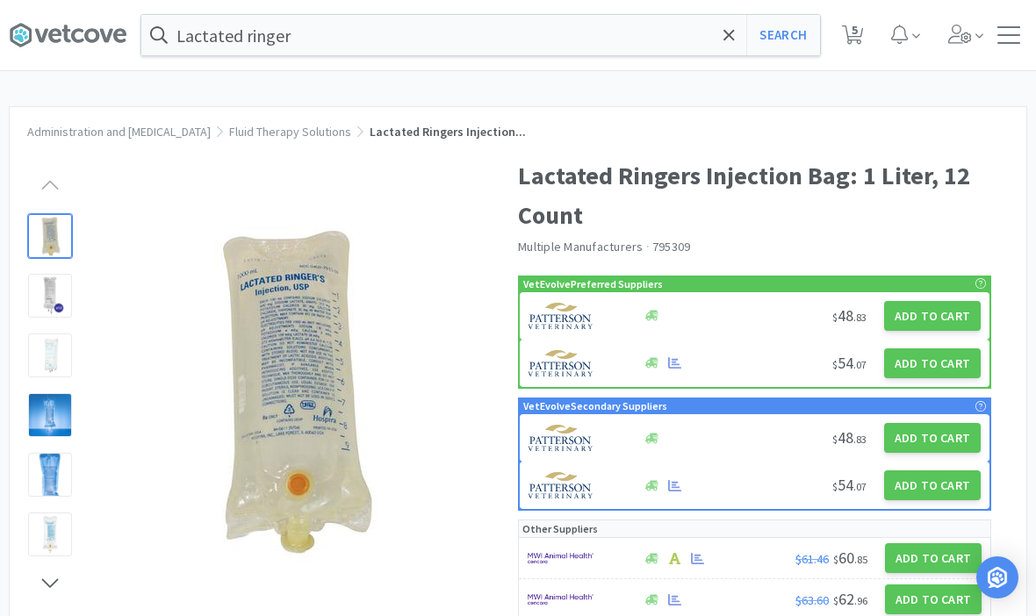
click at [940, 491] on button "Add to Cart" at bounding box center [932, 486] width 97 height 30
select select "1"
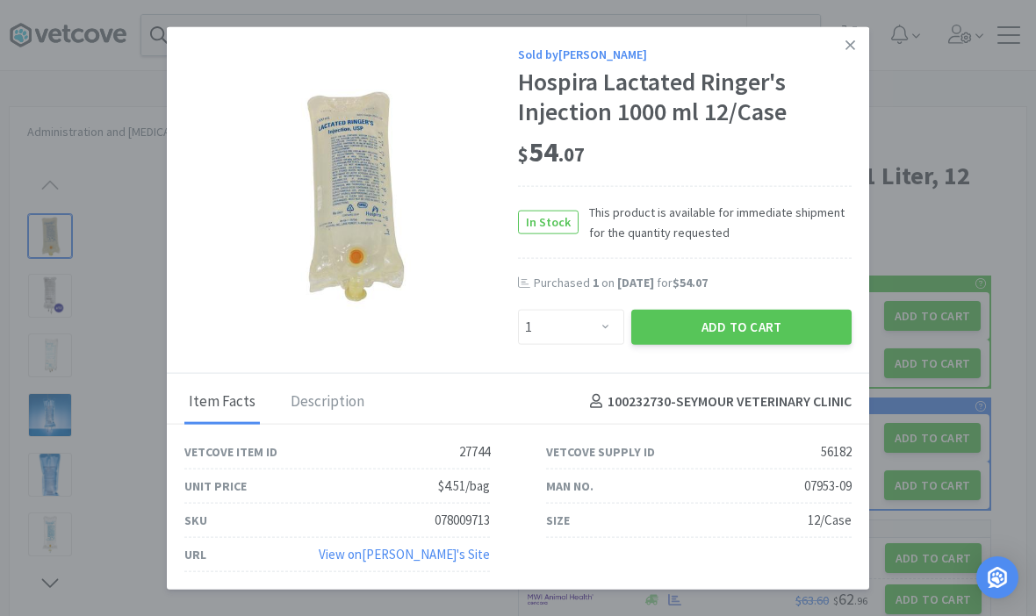
click at [761, 344] on button "Add to Cart" at bounding box center [741, 326] width 220 height 35
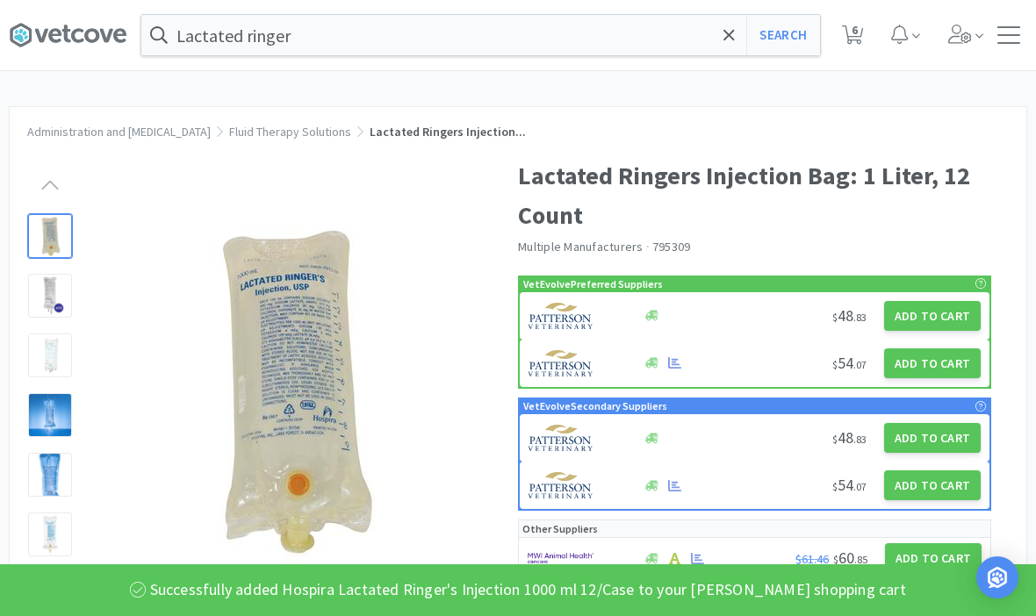
click at [735, 33] on span at bounding box center [729, 35] width 20 height 37
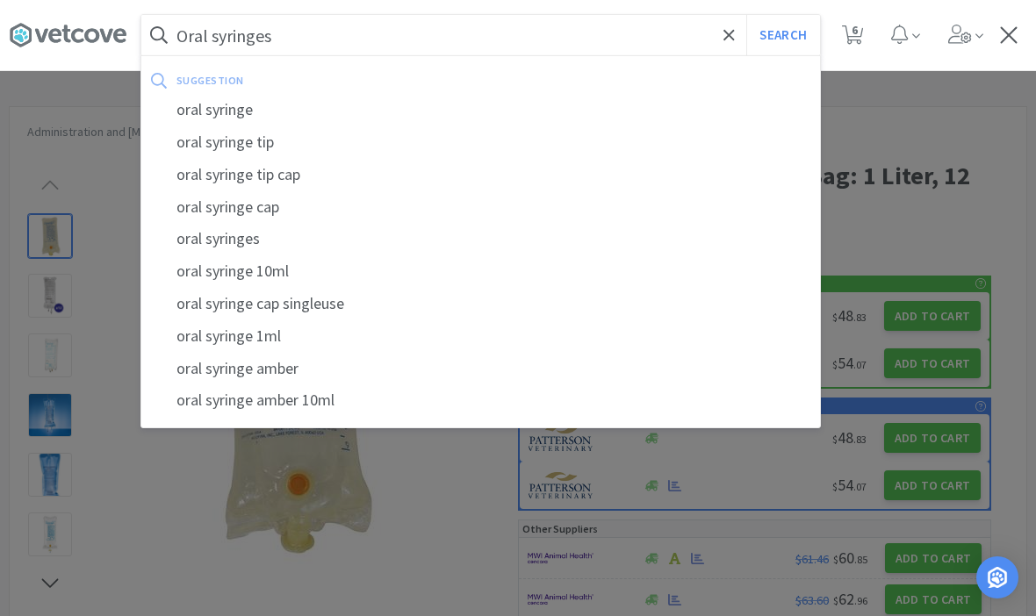
type input "Oral syringes"
click at [782, 35] on button "Search" at bounding box center [782, 35] width 73 height 40
select select "3"
select select "8"
select select "1"
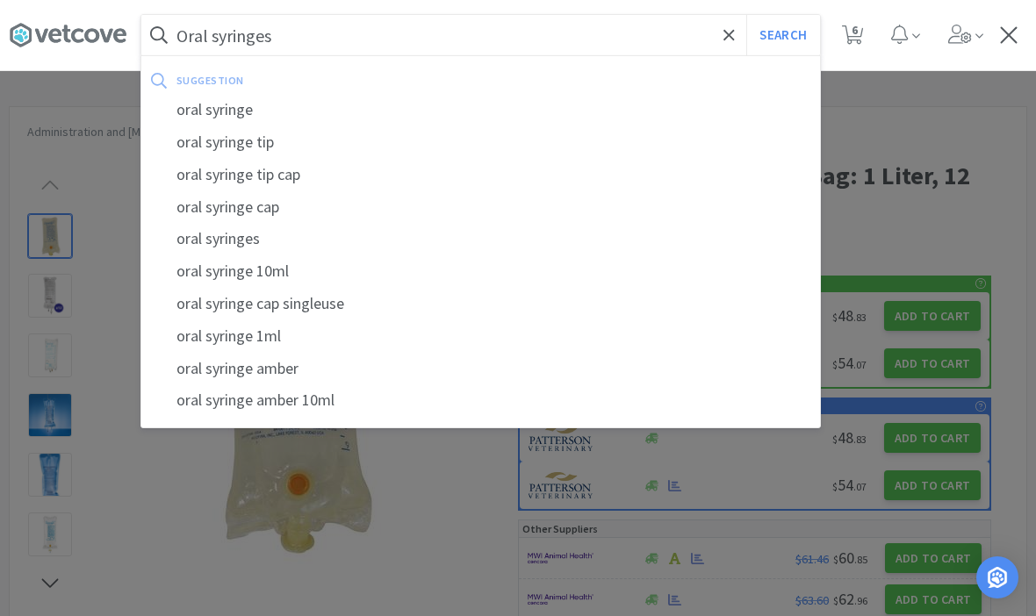
select select "1"
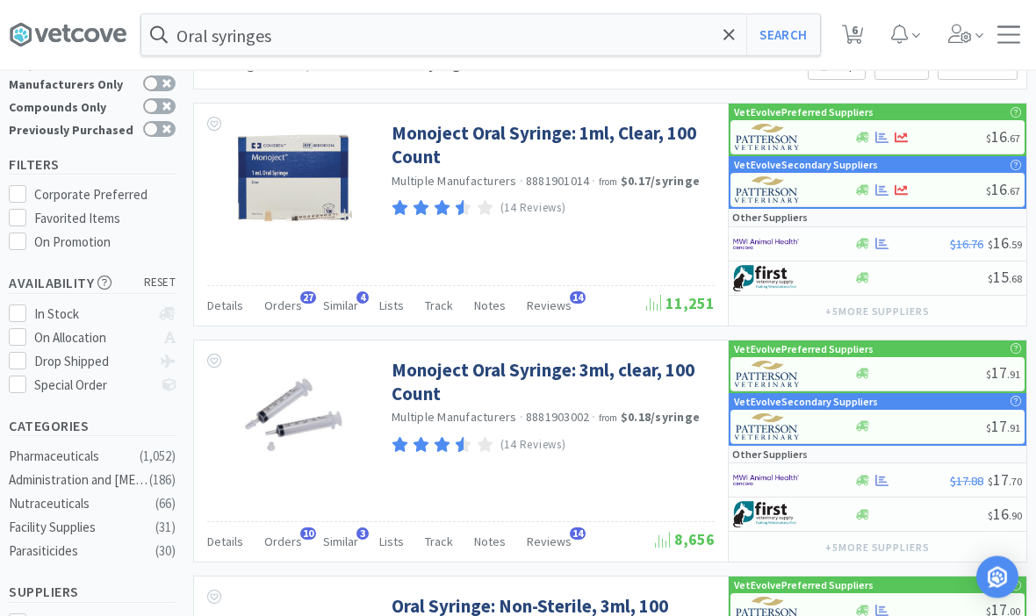
scroll to position [32, 0]
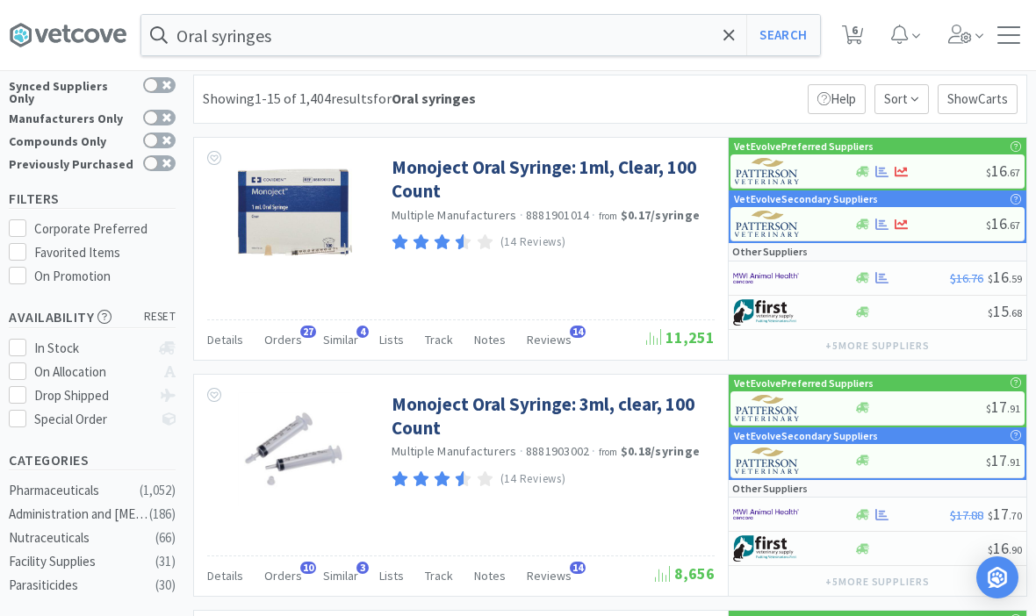
click at [638, 166] on link "Monoject Oral Syringe: 1ml, Clear, 100 Count" at bounding box center [551, 179] width 319 height 48
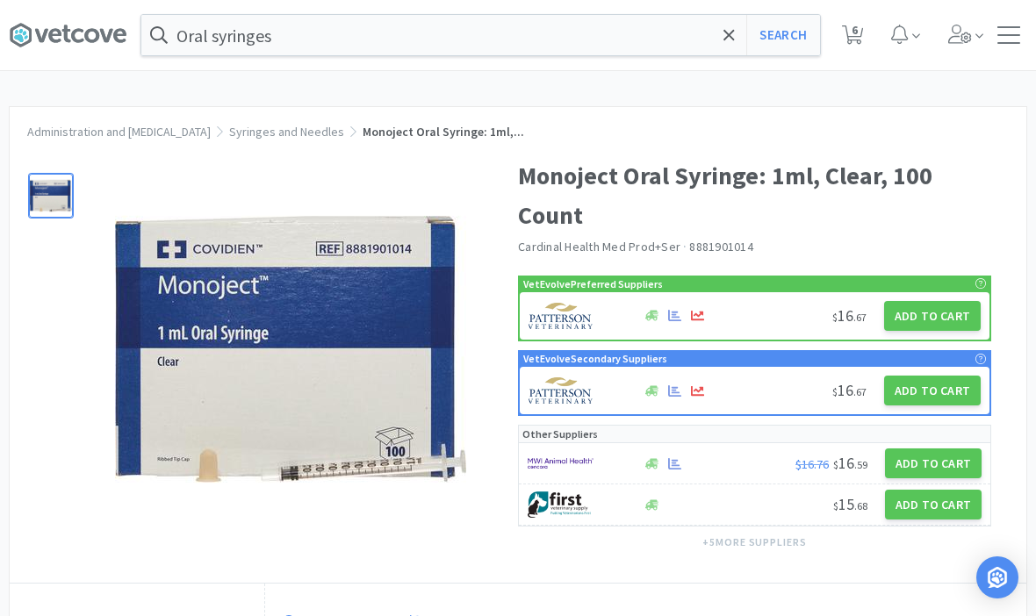
click at [946, 314] on button "Add to Cart" at bounding box center [932, 316] width 97 height 30
select select "1"
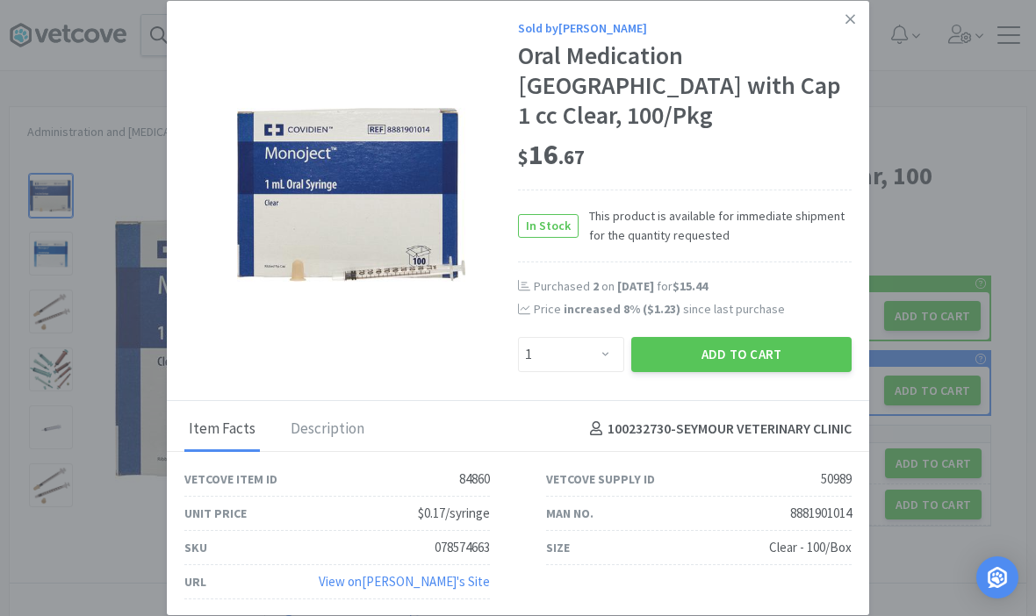
click at [785, 401] on div "Sold by [PERSON_NAME] Oral Medication [GEOGRAPHIC_DATA] with Cap 1 cc Clear, 10…" at bounding box center [518, 201] width 702 height 400
click at [756, 372] on button "Add to Cart" at bounding box center [741, 354] width 220 height 35
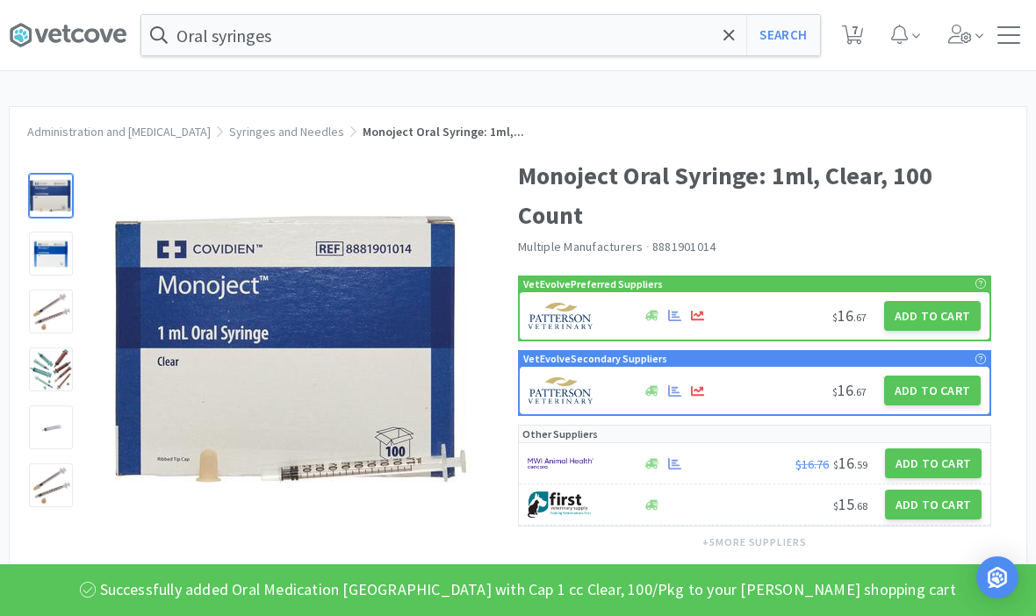
click at [730, 69] on div "Oral syringes Search Orders Shopping Discuss Discuss 7 7" at bounding box center [518, 35] width 1018 height 70
click at [734, 64] on div "Oral syringes Search Orders Shopping Discuss Discuss 7 7" at bounding box center [518, 35] width 1018 height 70
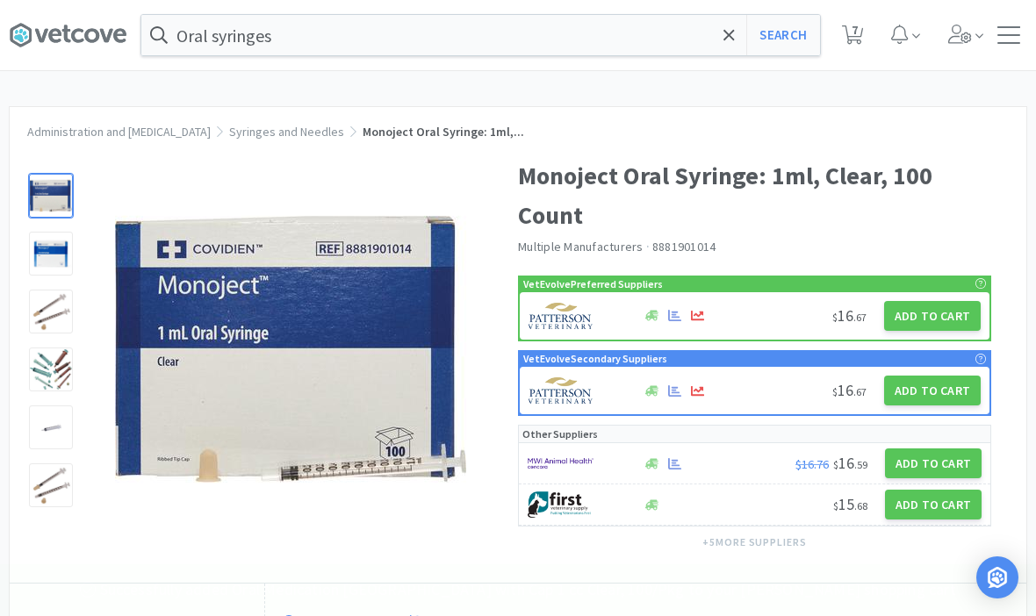
click at [724, 74] on div "Oral syringes Search Orders Shopping Discuss Discuss 7 7 Administration and [ME…" at bounding box center [518, 474] width 1036 height 948
click at [661, 65] on div "Oral syringes Search Orders Shopping Discuss Discuss 7 7" at bounding box center [518, 35] width 1018 height 70
click at [746, 72] on div "Oral syringes Search Orders Shopping Discuss Discuss 7 7 Administration and [ME…" at bounding box center [518, 474] width 1036 height 948
click at [724, 53] on span at bounding box center [729, 35] width 20 height 37
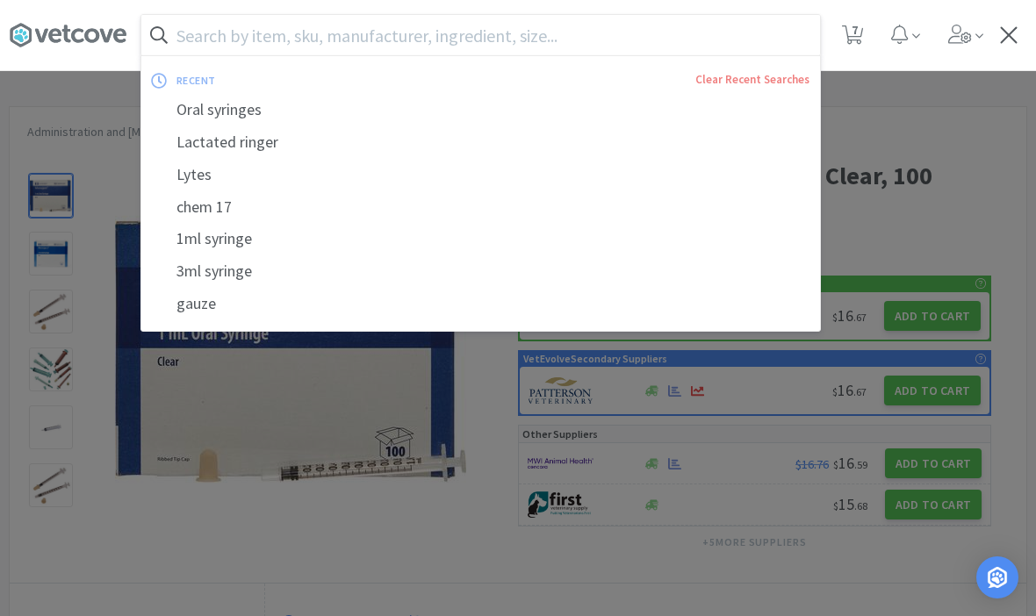
scroll to position [32, 0]
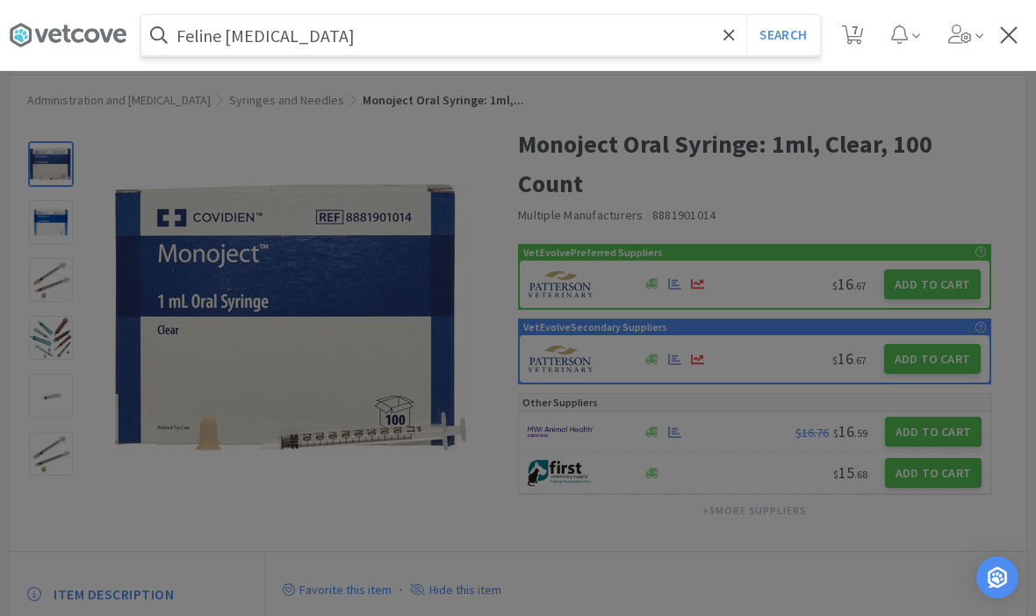
type input "Feline [MEDICAL_DATA]"
click at [782, 35] on button "Search" at bounding box center [782, 35] width 73 height 40
select select "3"
select select "8"
select select "1"
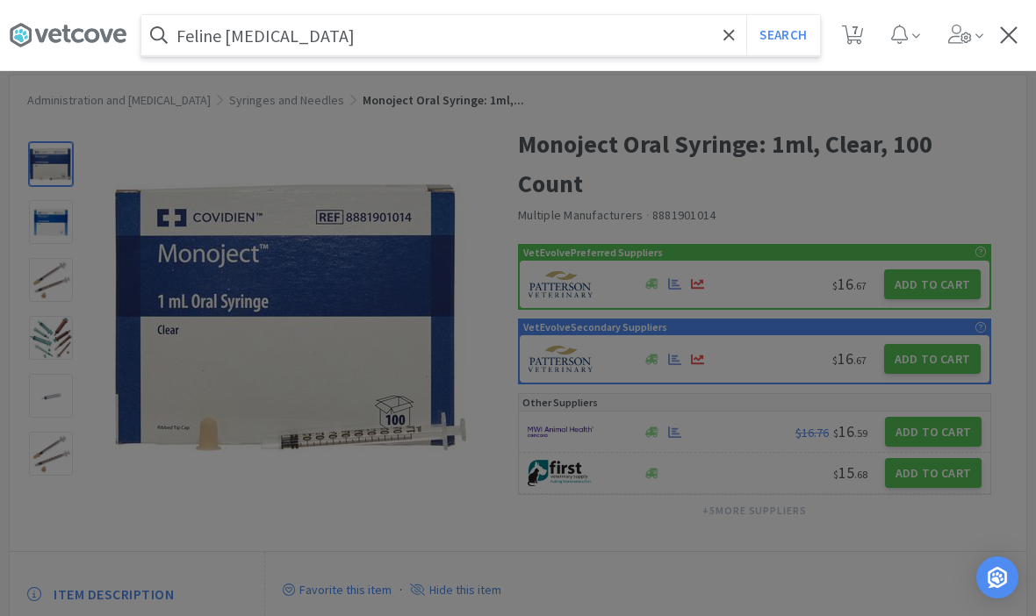
select select "1"
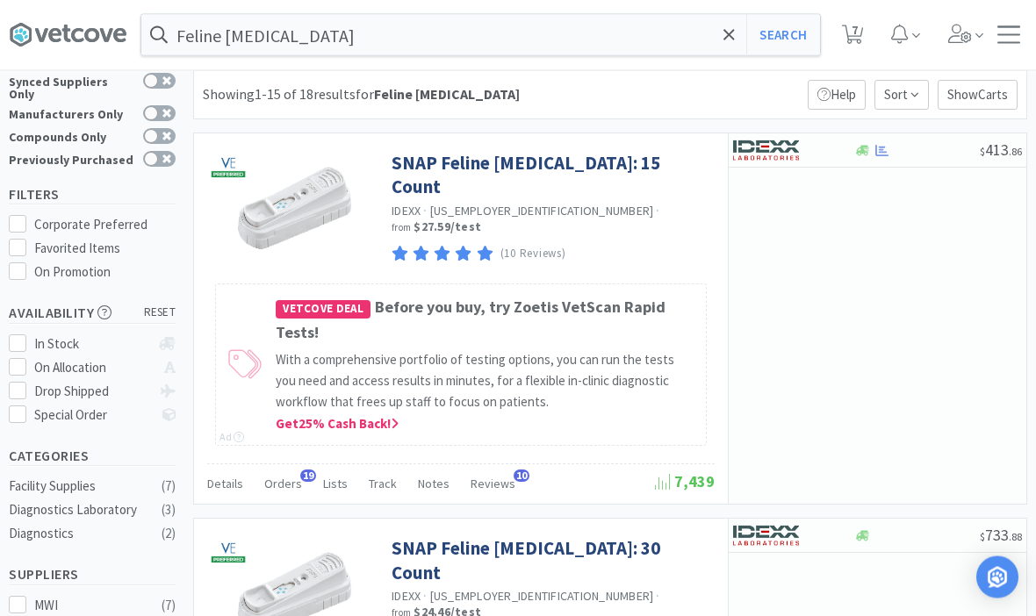
scroll to position [32, 0]
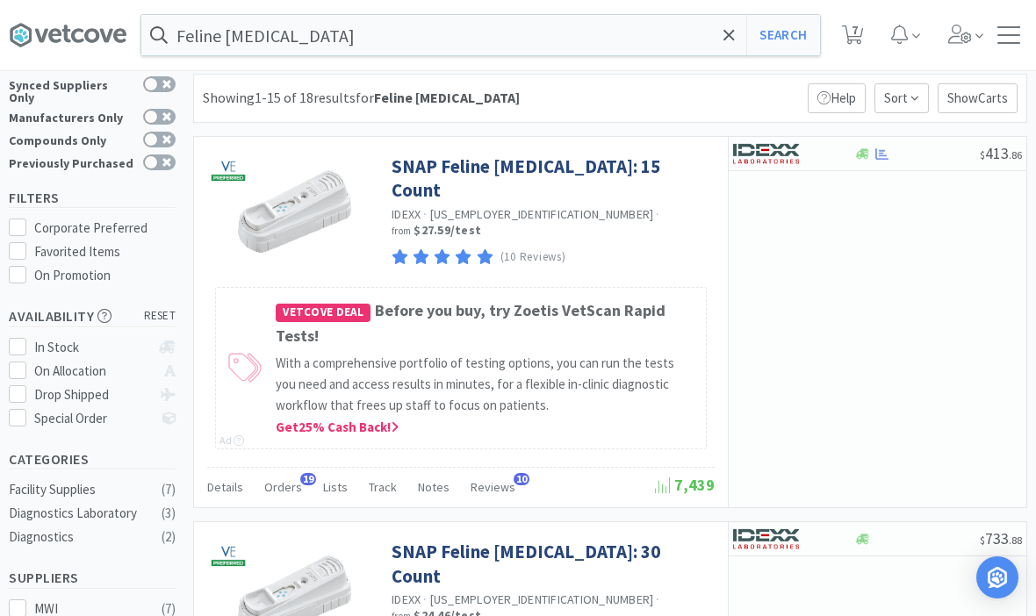
click at [460, 169] on link "SNAP Feline [MEDICAL_DATA]: 15 Count" at bounding box center [551, 179] width 319 height 48
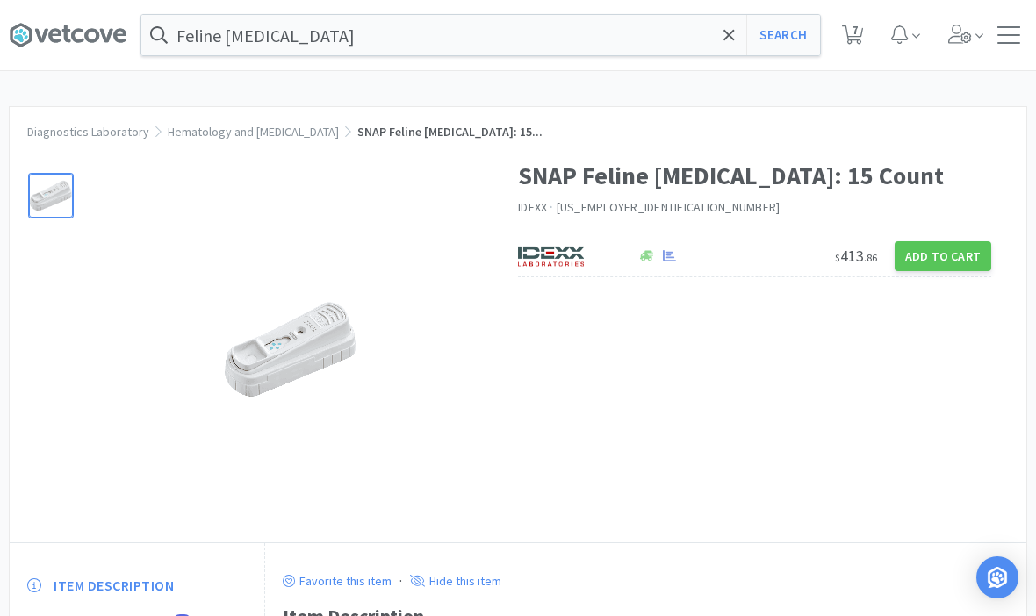
click at [935, 251] on button "Add to Cart" at bounding box center [943, 256] width 97 height 30
select select "1"
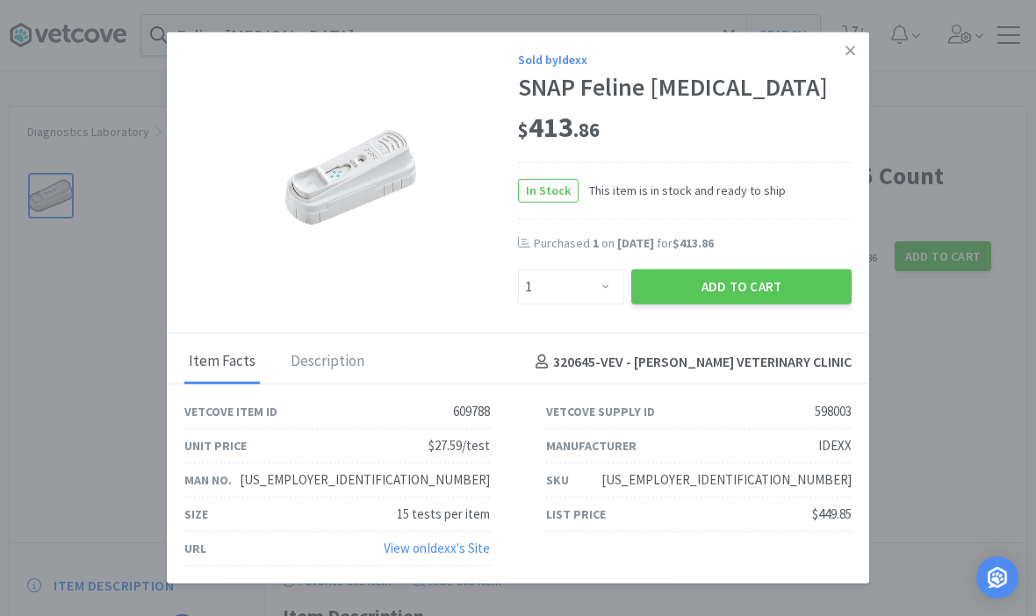
click at [763, 385] on div "Item Facts Description 320645 - VEV - SEYMOUR VETERINARY CLINIC" at bounding box center [518, 359] width 702 height 51
click at [730, 305] on button "Add to Cart" at bounding box center [741, 287] width 220 height 35
